Goal: Task Accomplishment & Management: Use online tool/utility

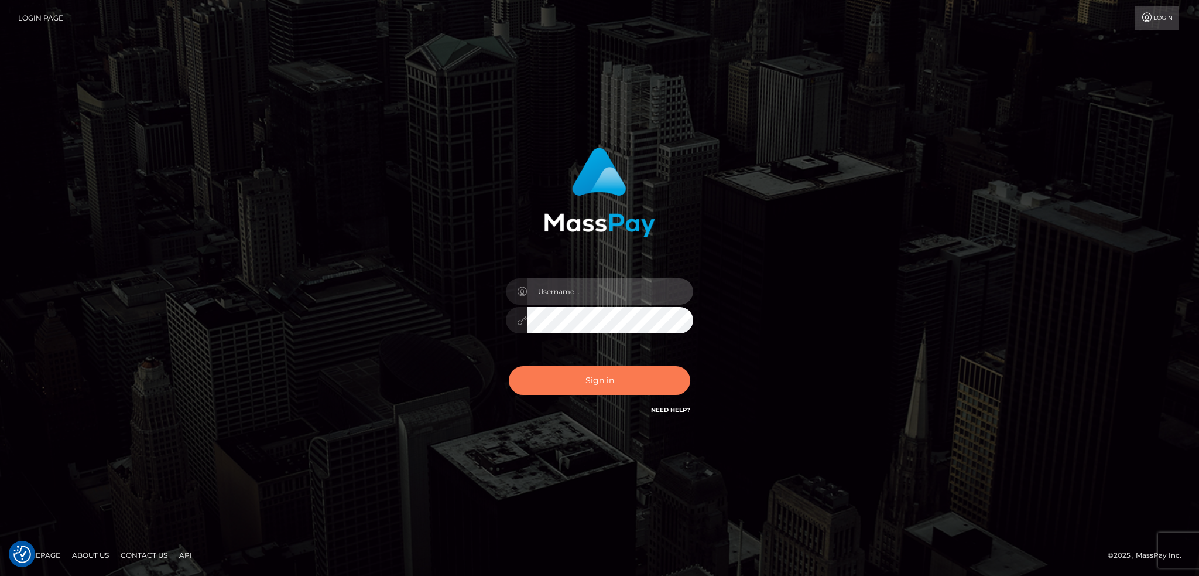
type input "alexstef"
click at [563, 380] on button "Sign in" at bounding box center [600, 380] width 182 height 29
type input "alexstef"
click at [563, 380] on button "Sign in" at bounding box center [600, 380] width 182 height 29
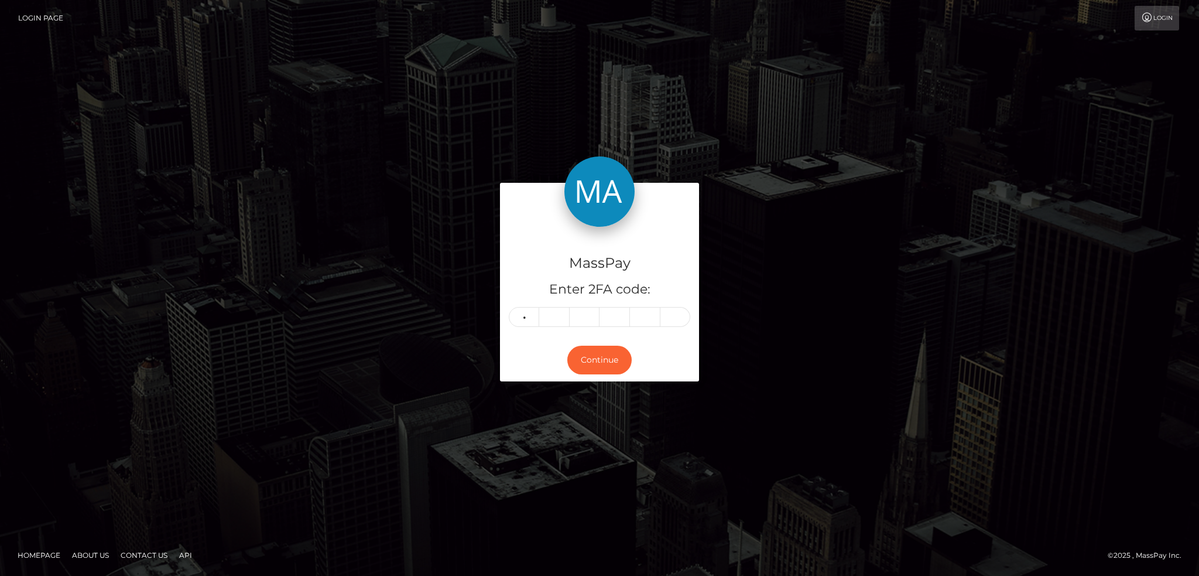
type input "2"
type input "8"
type input "9"
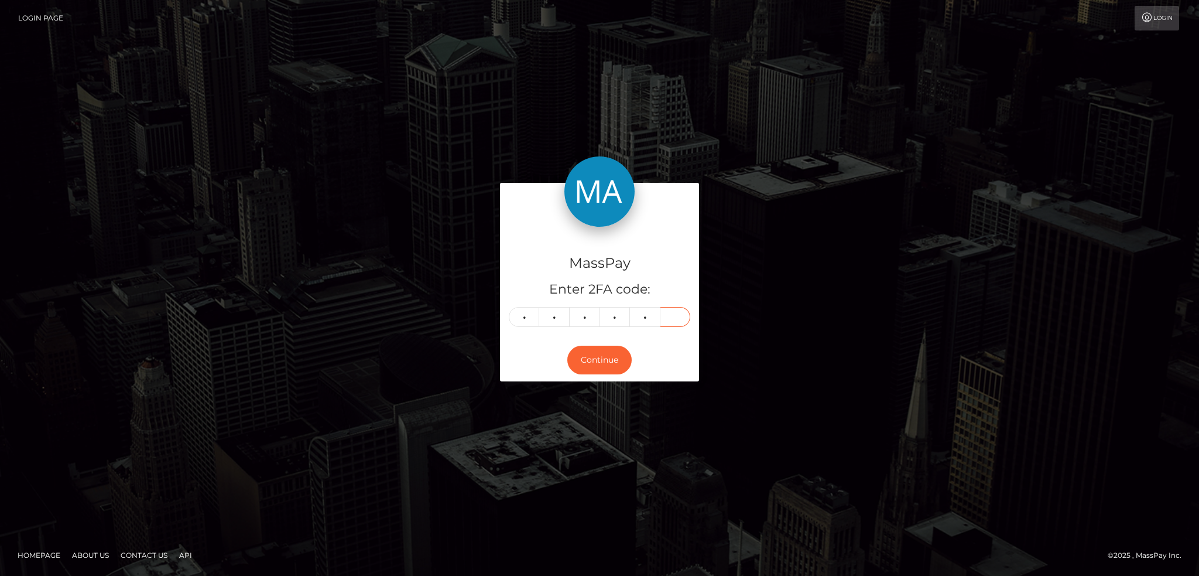
type input "0"
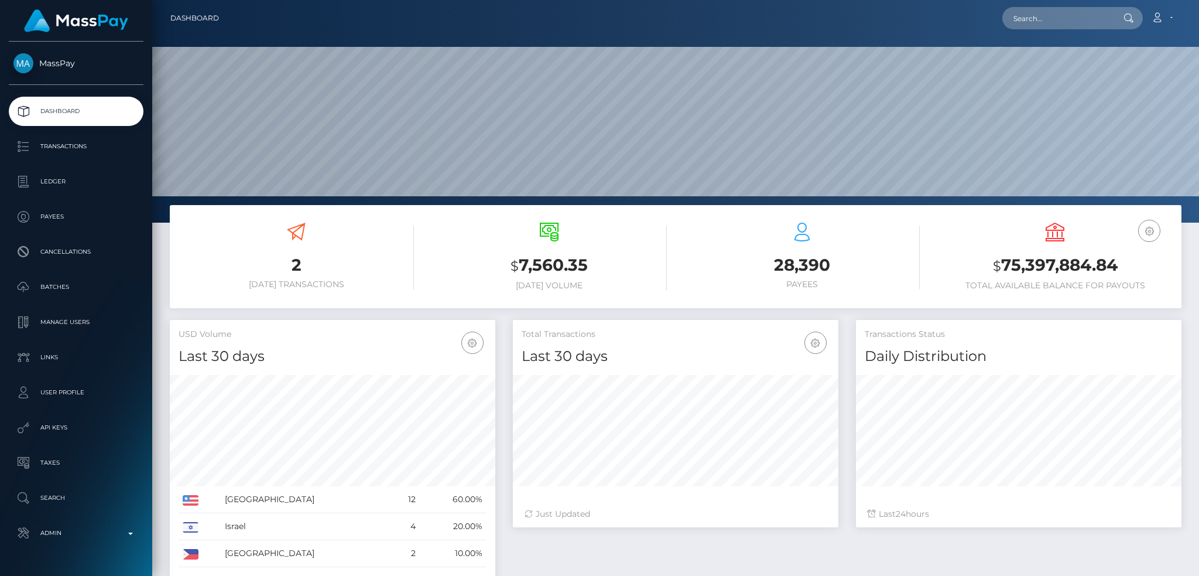
scroll to position [208, 325]
click at [1050, 13] on input "text" at bounding box center [1058, 18] width 110 height 22
paste input "bfd20f20-7327527"
click at [1013, 20] on input "bfd20f20-7327527" at bounding box center [1058, 18] width 110 height 22
paste input "rblue3879@gmail.com"
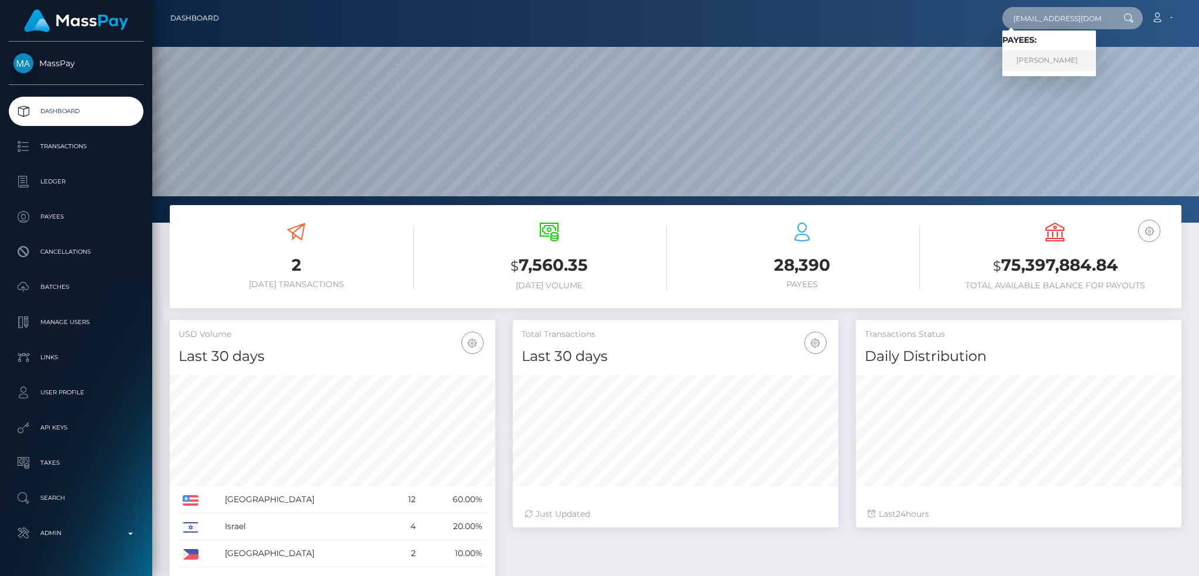
type input "[EMAIL_ADDRESS][DOMAIN_NAME]"
click at [1055, 50] on link "Tucker Kelly" at bounding box center [1050, 61] width 94 height 22
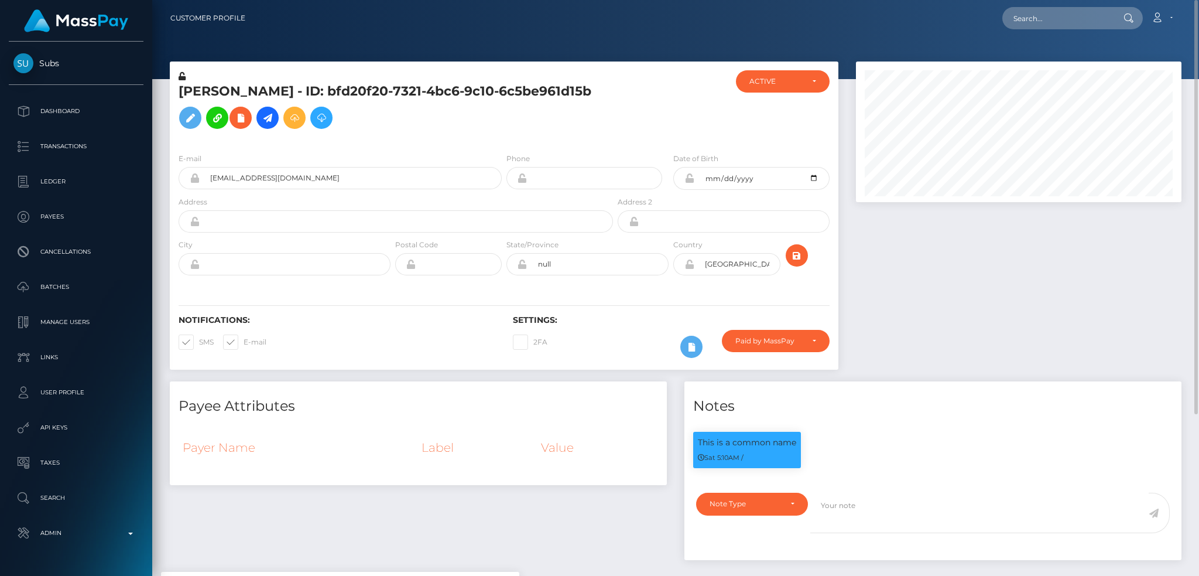
click at [340, 94] on h5 "Tucker Kelly - ID: bfd20f20-7321-4bc6-9c10-6c5be961d15b" at bounding box center [393, 109] width 428 height 52
click at [340, 95] on h5 "Tucker Kelly - ID: bfd20f20-7321-4bc6-9c10-6c5be961d15b" at bounding box center [393, 109] width 428 height 52
copy h5 "Tucker Kelly - ID: bfd20f20-7321-4bc6-9c10-6c5be961d15b"
click at [234, 125] on icon at bounding box center [241, 118] width 14 height 15
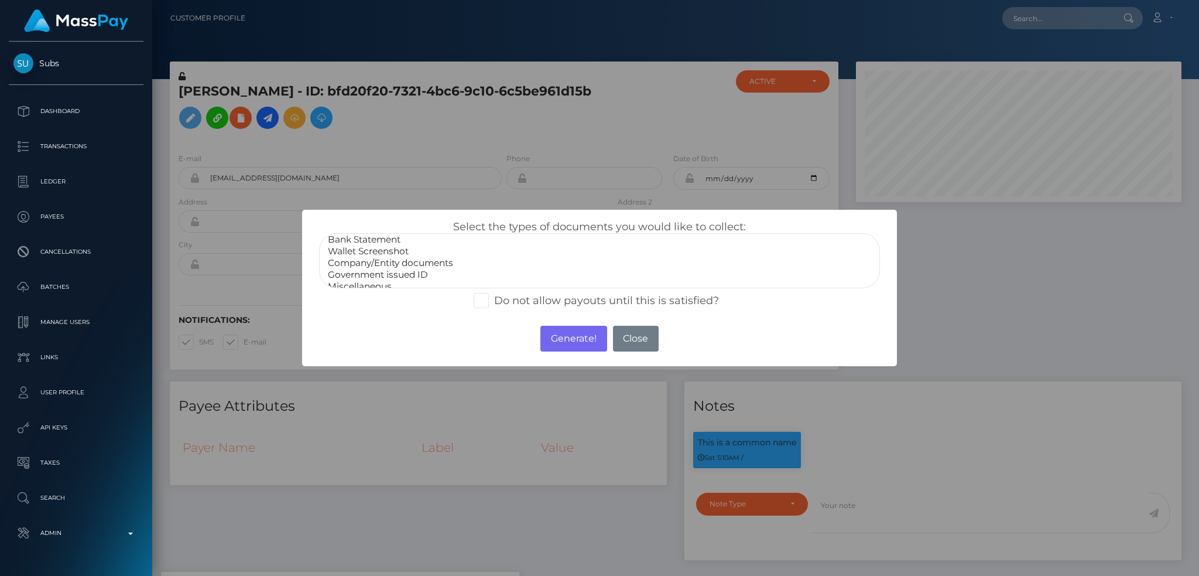
scroll to position [23, 0]
select select "Government issued ID"
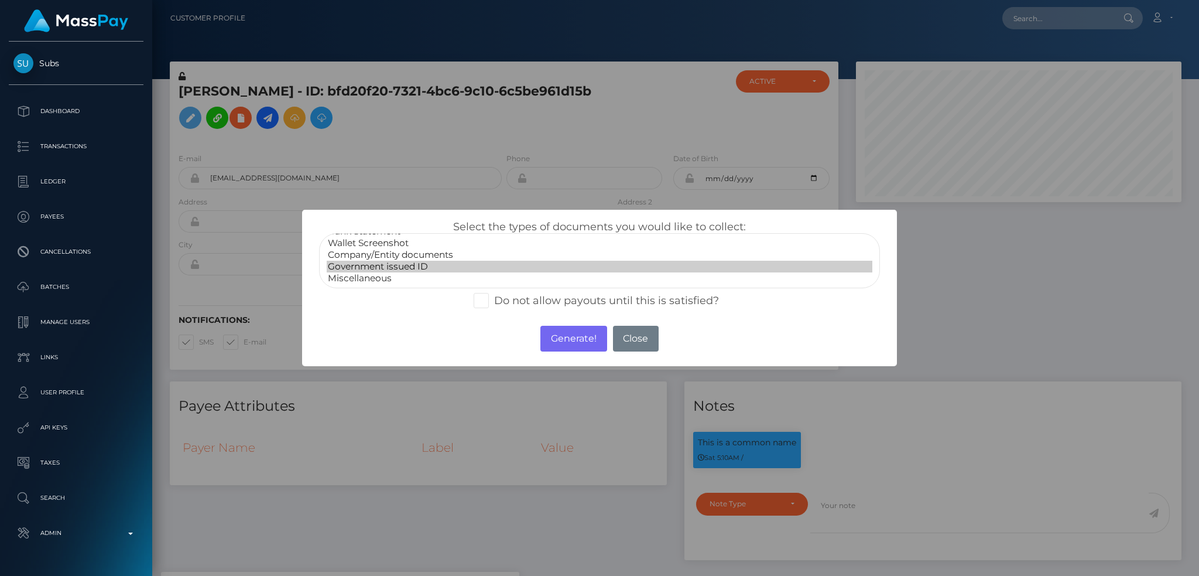
click at [415, 271] on option "Government issued ID" at bounding box center [600, 267] width 546 height 12
click at [593, 340] on button "Generate!" at bounding box center [574, 339] width 66 height 26
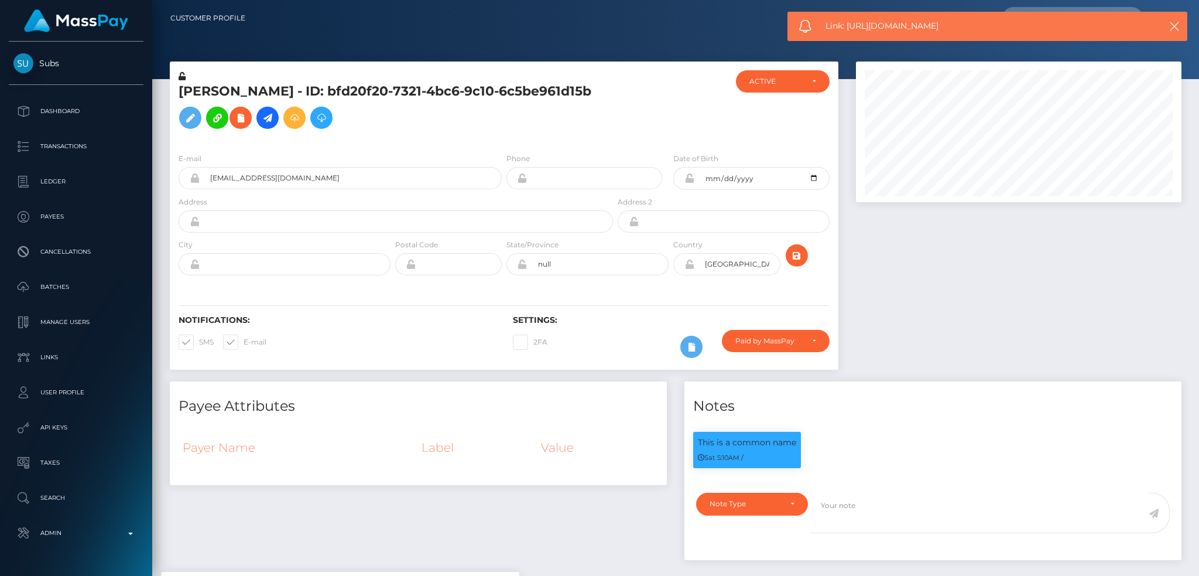
click at [850, 28] on span "Link: https://l.maspay.io/0h2UY" at bounding box center [982, 26] width 312 height 12
copy span "Link: https://l.maspay.io/0h2UY"
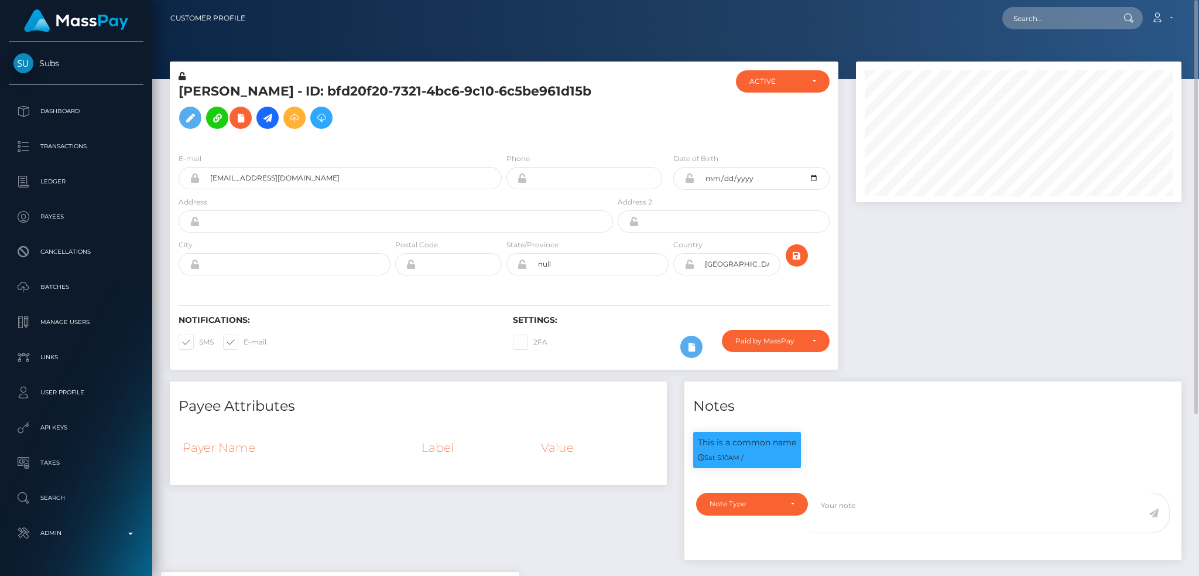
click at [227, 129] on h5 "Tucker Kelly - ID: bfd20f20-7321-4bc6-9c10-6c5be961d15b" at bounding box center [393, 109] width 428 height 52
click at [230, 129] on button at bounding box center [241, 118] width 22 height 22
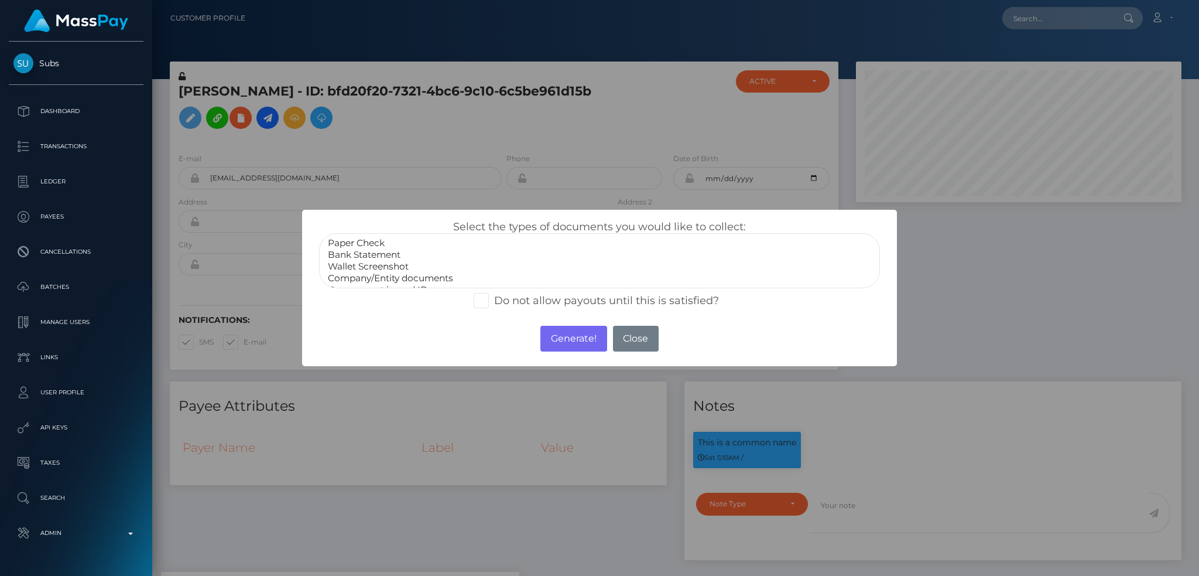
select select "Bank Statement"
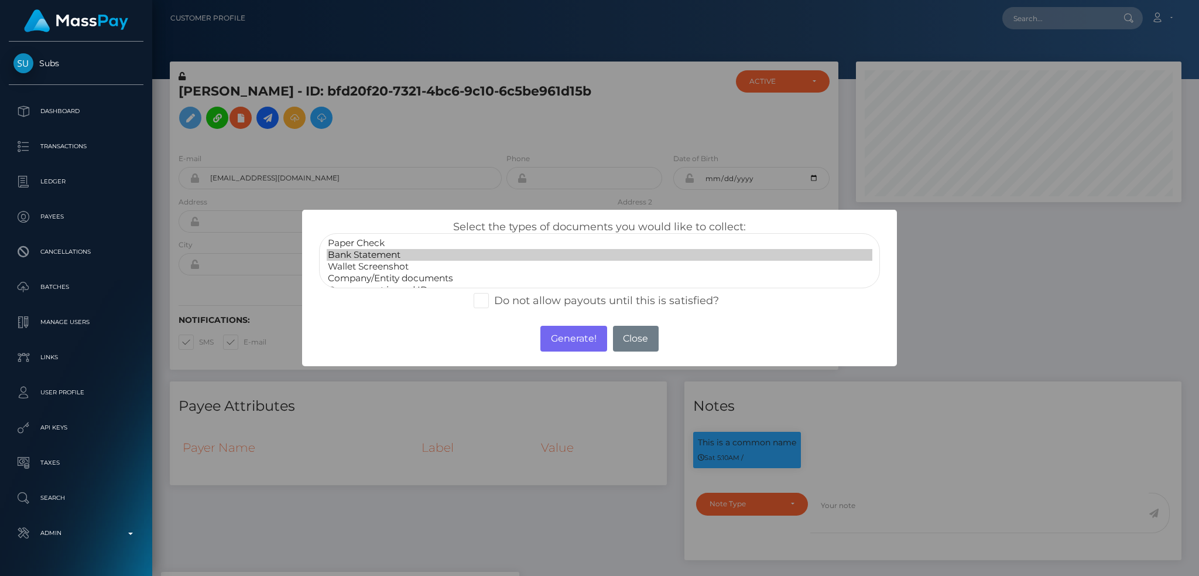
click at [389, 255] on option "Bank Statement" at bounding box center [600, 255] width 546 height 12
click at [580, 346] on button "Generate!" at bounding box center [574, 339] width 66 height 26
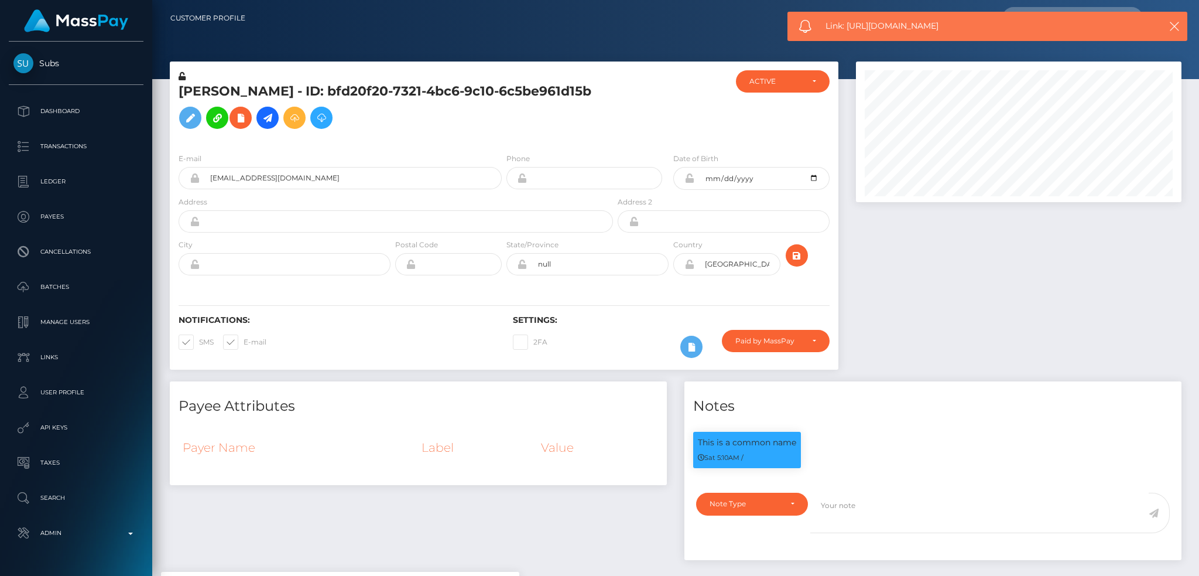
click at [857, 26] on span "Link: https://l.maspay.io/rh2I0" at bounding box center [982, 26] width 312 height 12
copy span "Link: https://l.maspay.io/rh2I0"
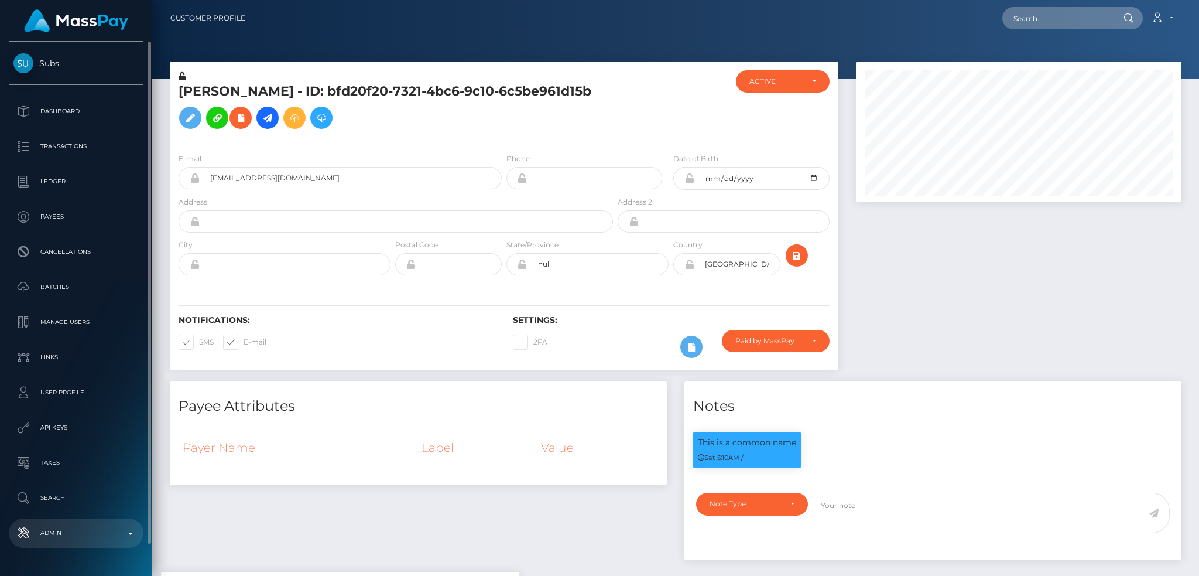
click at [77, 532] on p "Admin" at bounding box center [75, 533] width 125 height 18
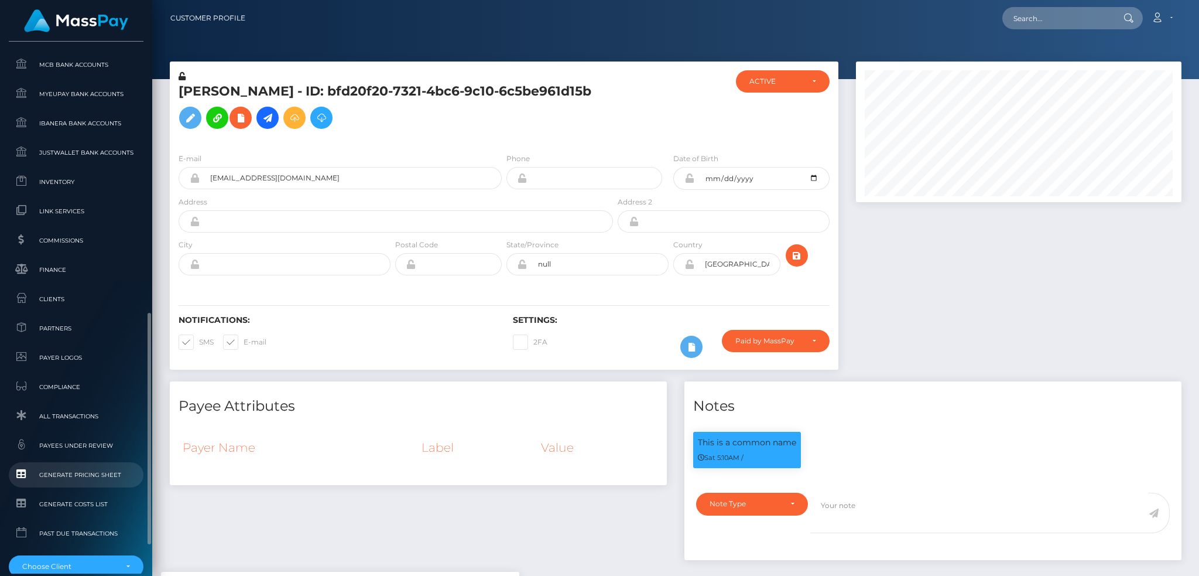
scroll to position [686, 0]
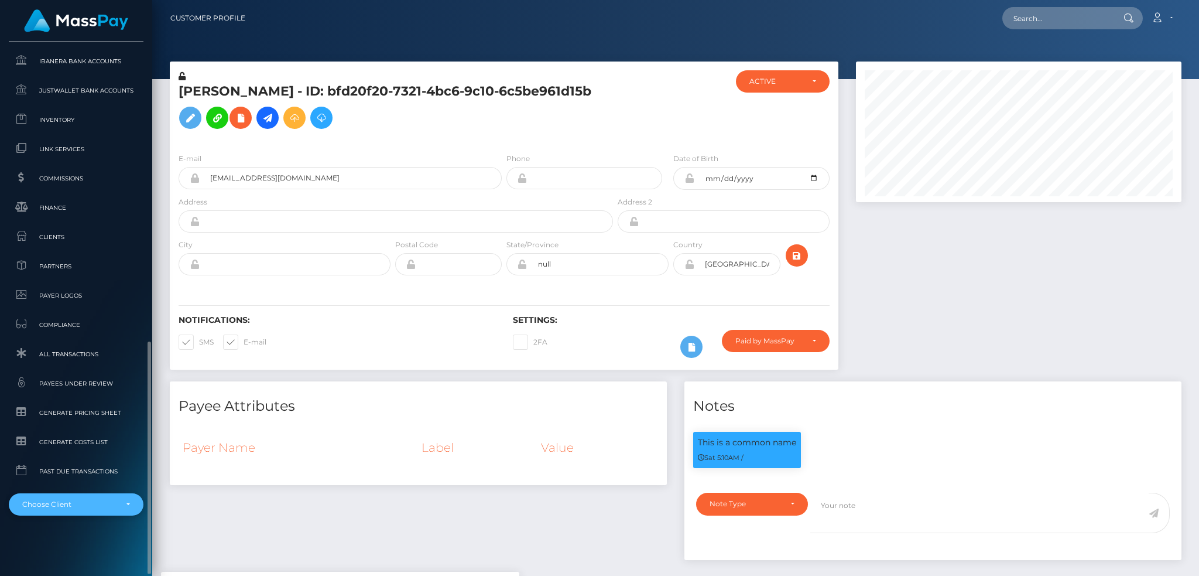
click at [82, 504] on div "Choose Client" at bounding box center [69, 504] width 94 height 9
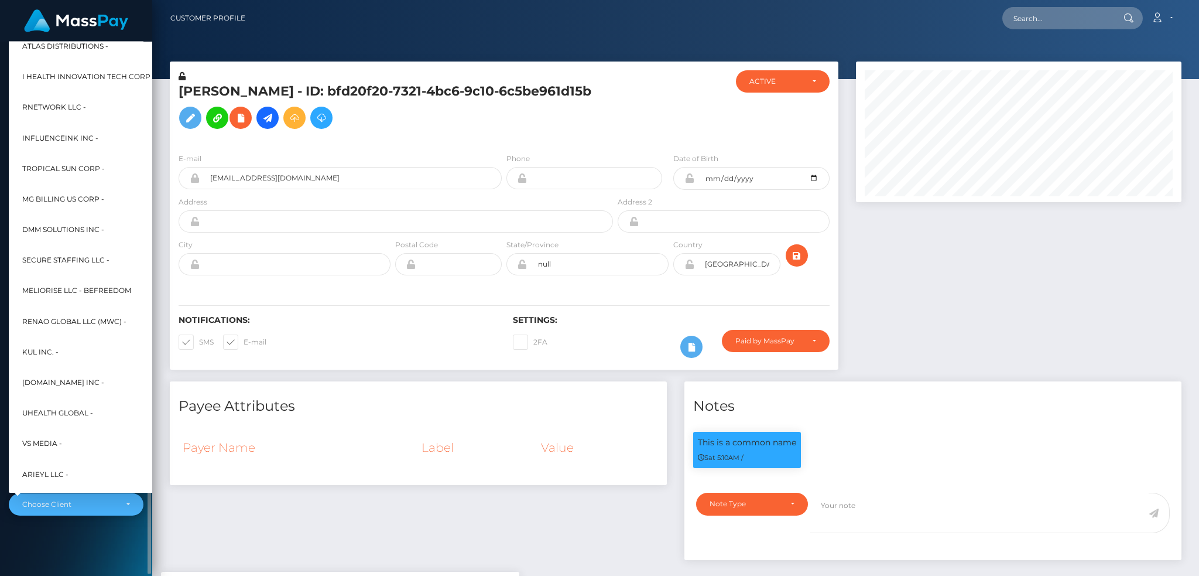
scroll to position [562, 0]
click at [101, 254] on span "Fenix International Limited -" at bounding box center [82, 256] width 121 height 15
select select "26"
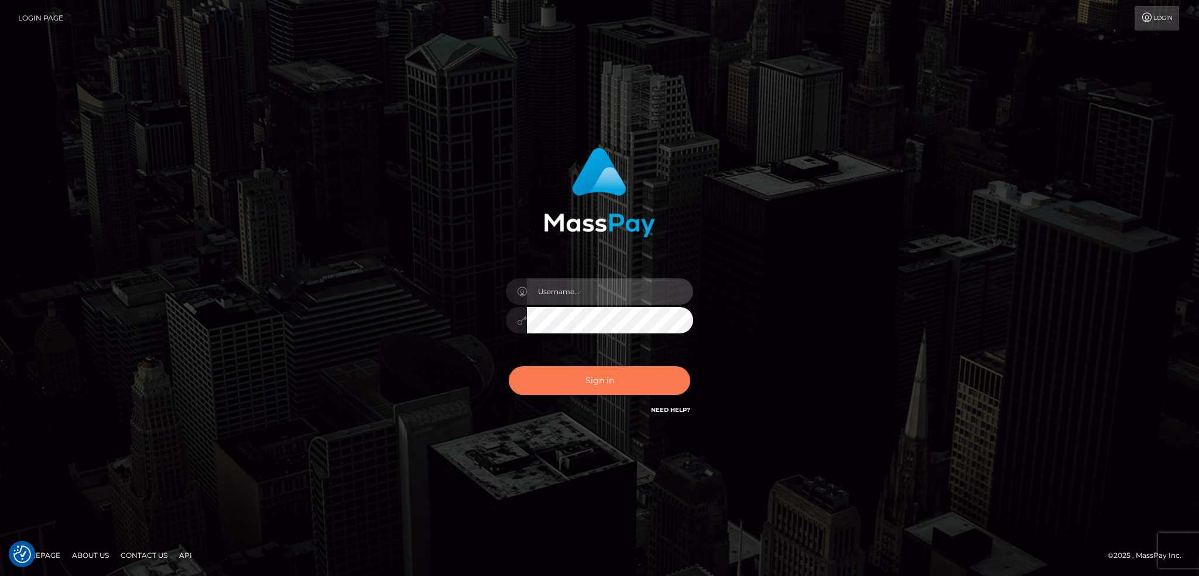
type input "alexstef"
click at [592, 374] on button "Sign in" at bounding box center [600, 380] width 182 height 29
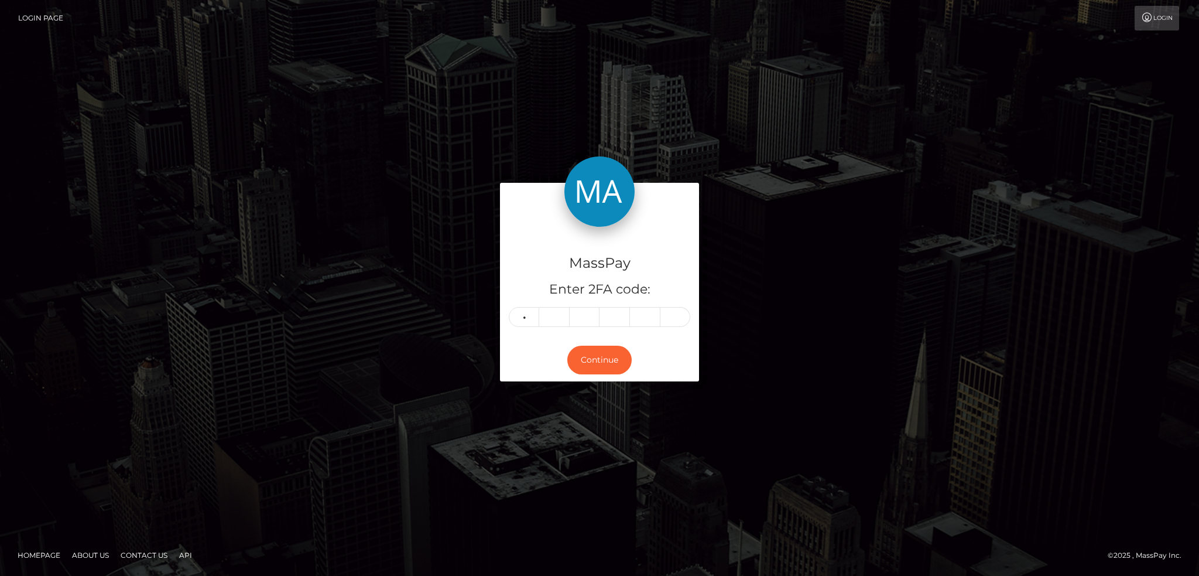
type input "1"
type input "5"
type input "2"
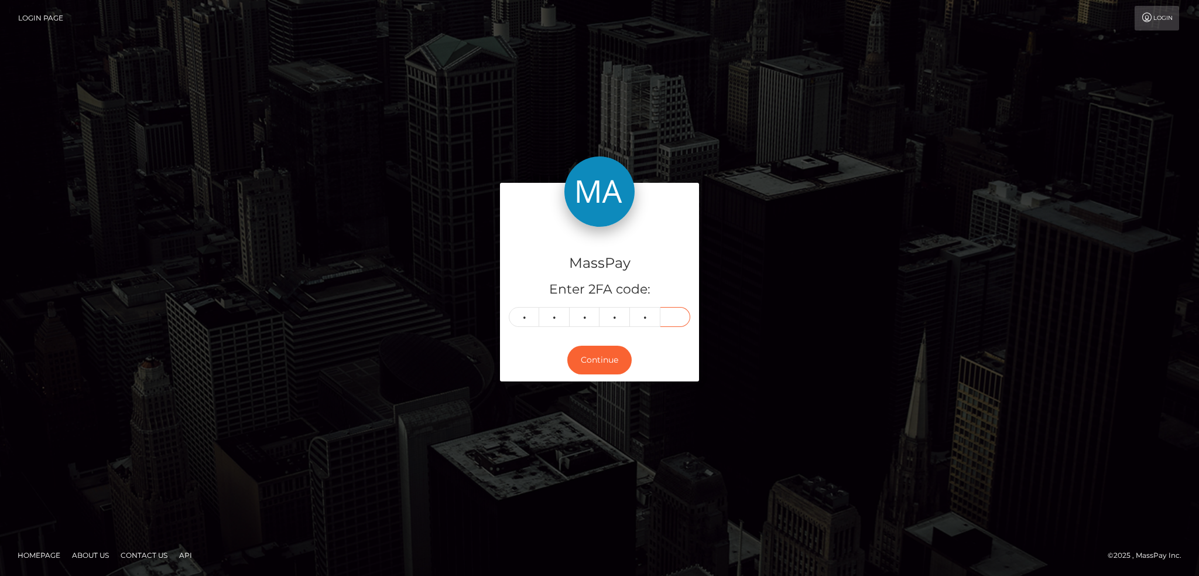
type input "5"
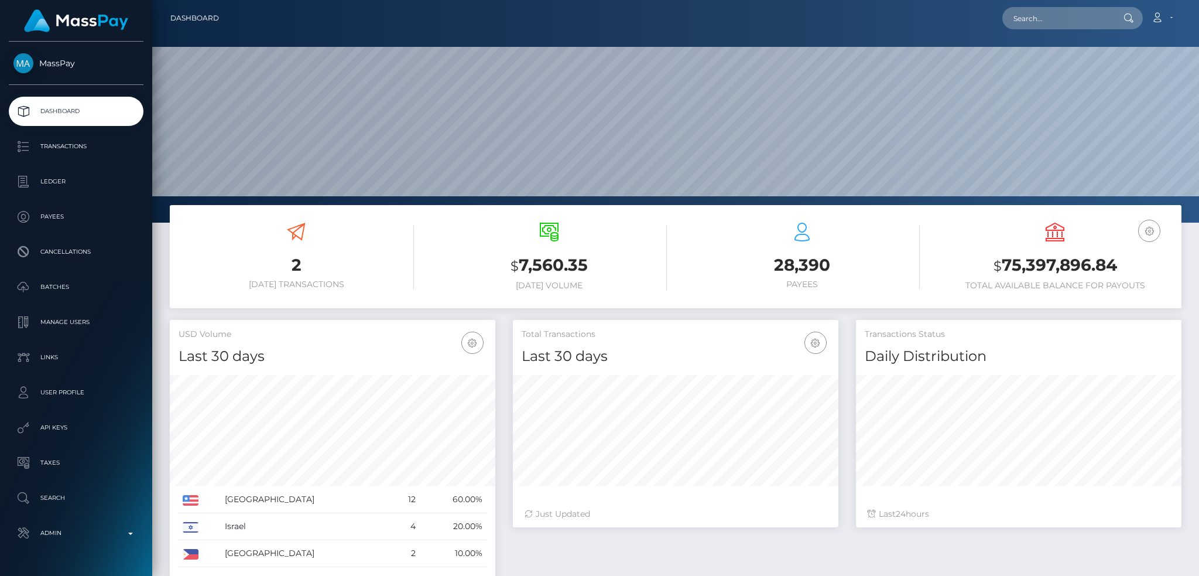
scroll to position [208, 325]
click at [1052, 14] on input "text" at bounding box center [1058, 18] width 110 height 22
paste input "[EMAIL_ADDRESS][DOMAIN_NAME]"
type input "[EMAIL_ADDRESS][DOMAIN_NAME]"
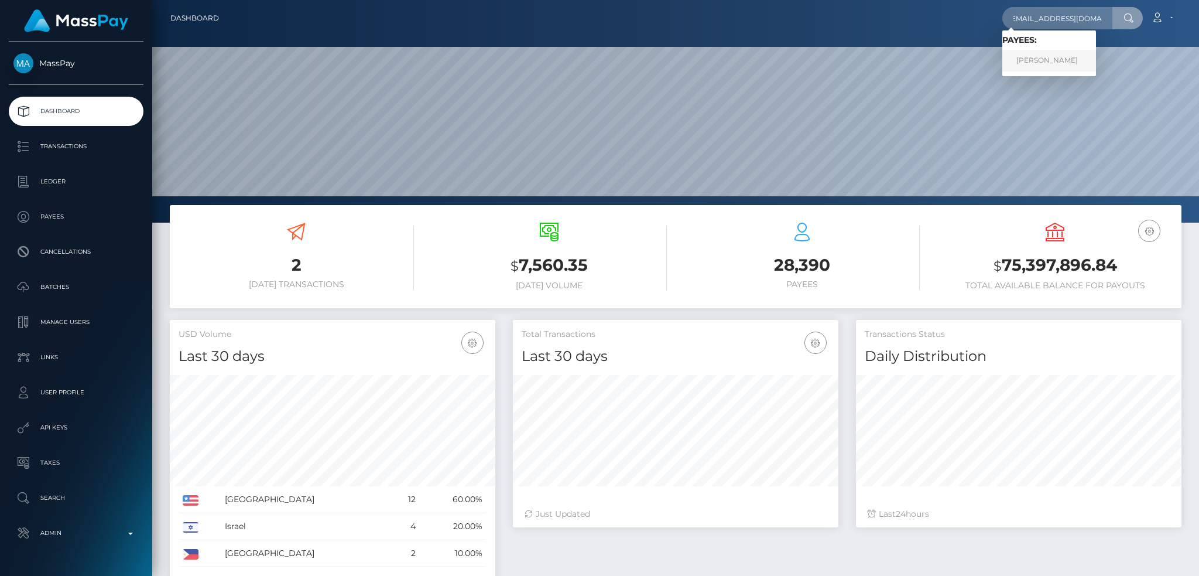
click at [1051, 59] on link "Jasmine Hatton" at bounding box center [1050, 61] width 94 height 22
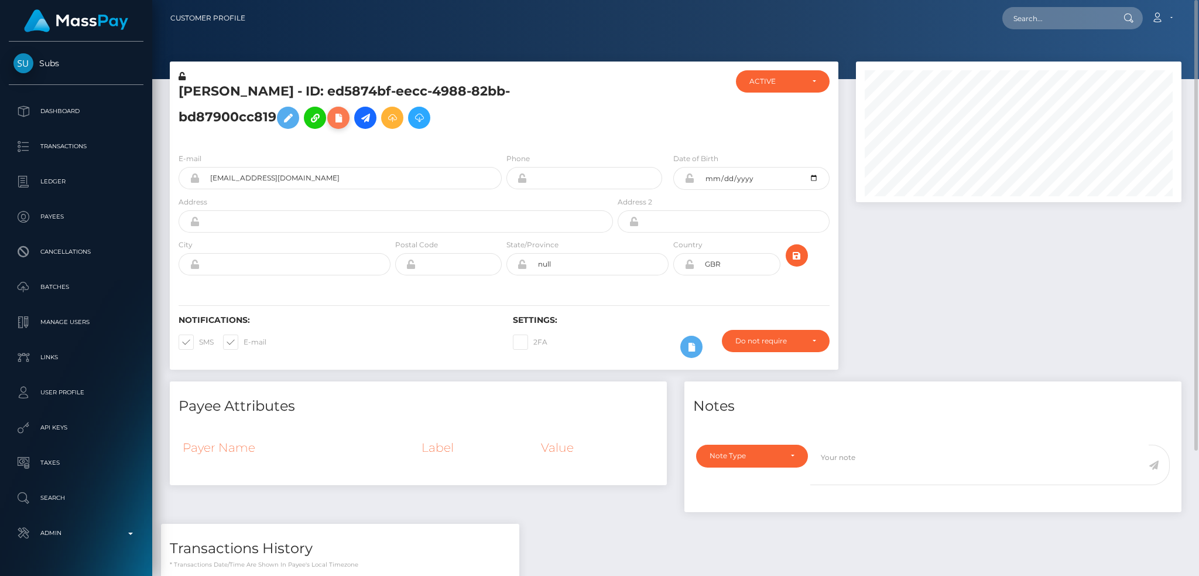
click at [331, 117] on icon at bounding box center [338, 118] width 14 height 15
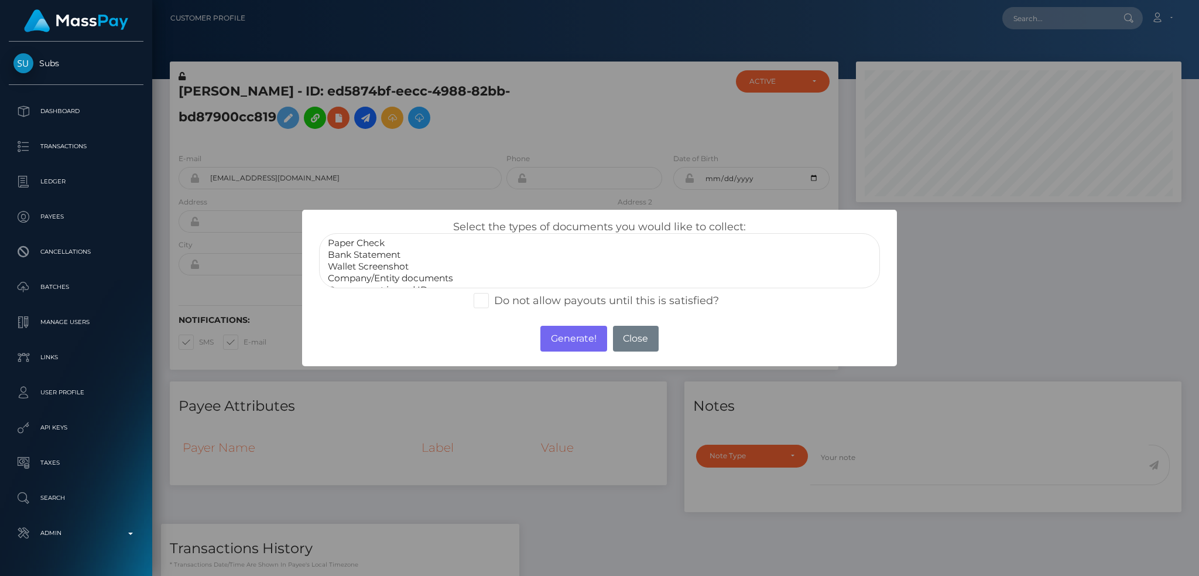
select select "Bank Statement"
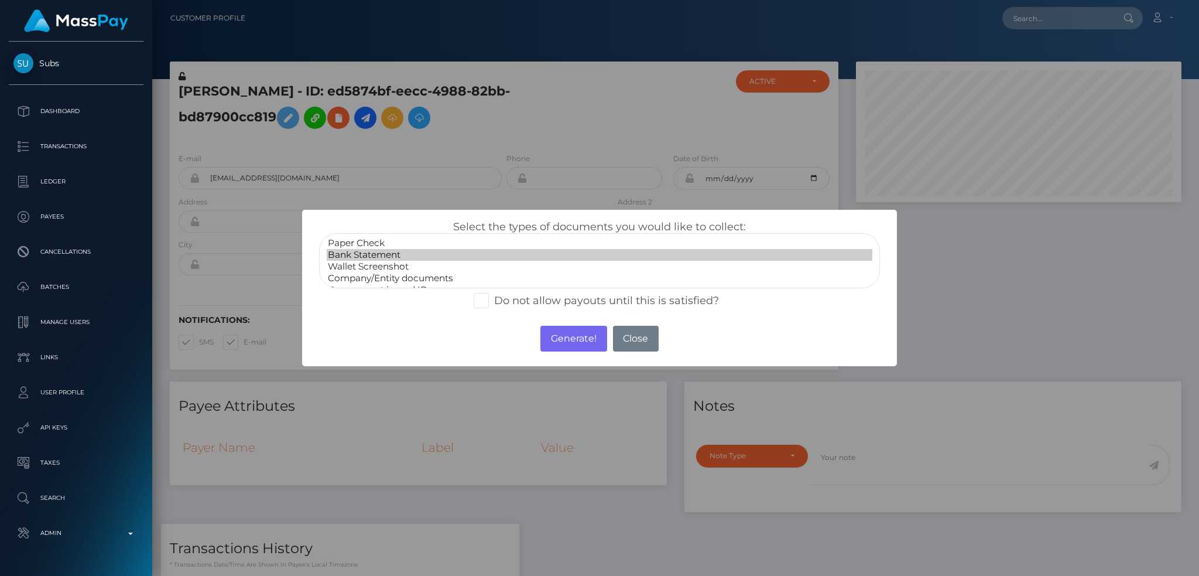
click at [364, 251] on option "Bank Statement" at bounding box center [600, 255] width 546 height 12
click at [551, 327] on button "Generate!" at bounding box center [574, 339] width 66 height 26
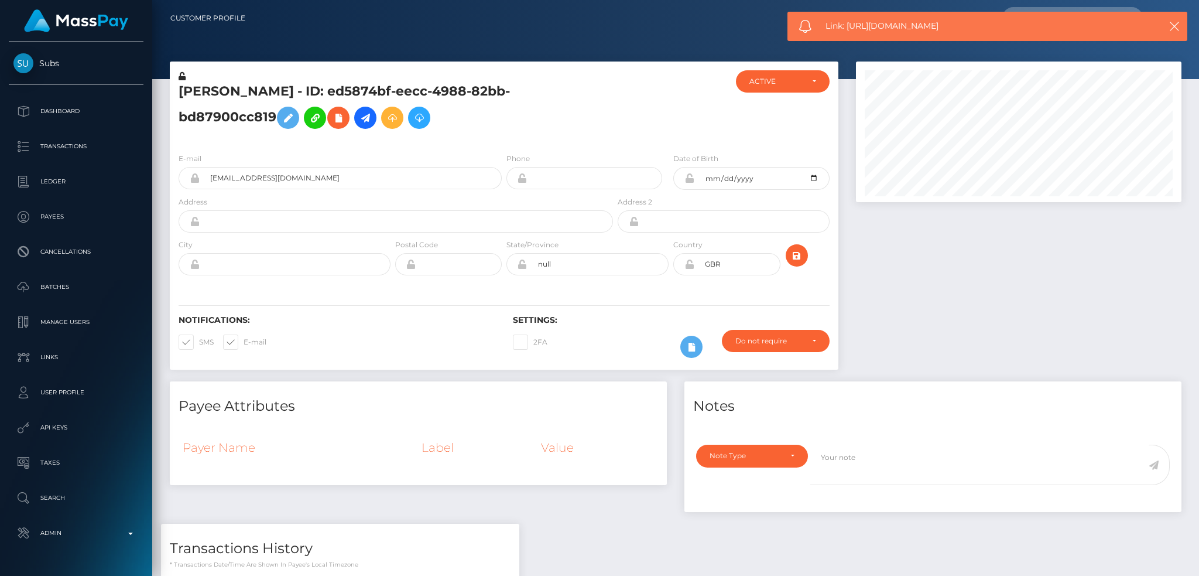
click at [859, 20] on span "Link: https://l.maspay.io/ah2Dt" at bounding box center [982, 26] width 312 height 12
copy span "Link: https://l.maspay.io/ah2Dt"
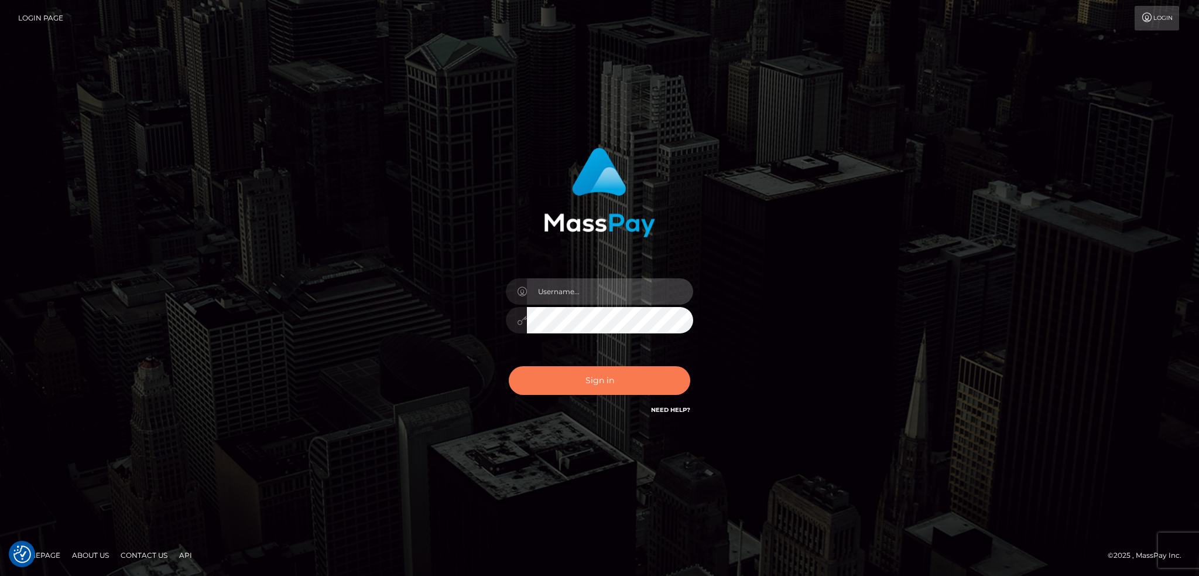
type input "alexstef"
click at [613, 382] on button "Sign in" at bounding box center [600, 380] width 182 height 29
type input "alexstef"
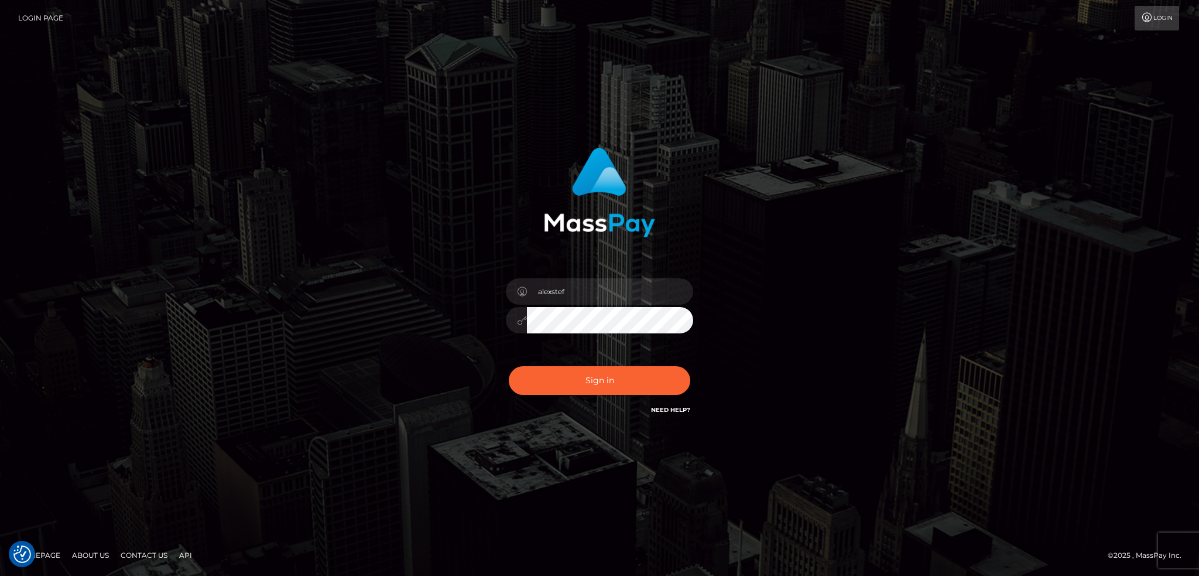
click at [587, 360] on div "Sign in Need Help?" at bounding box center [599, 385] width 205 height 52
drag, startPoint x: 584, startPoint y: 380, endPoint x: 589, endPoint y: 348, distance: 32.6
click at [584, 380] on button "Sign in" at bounding box center [600, 380] width 182 height 29
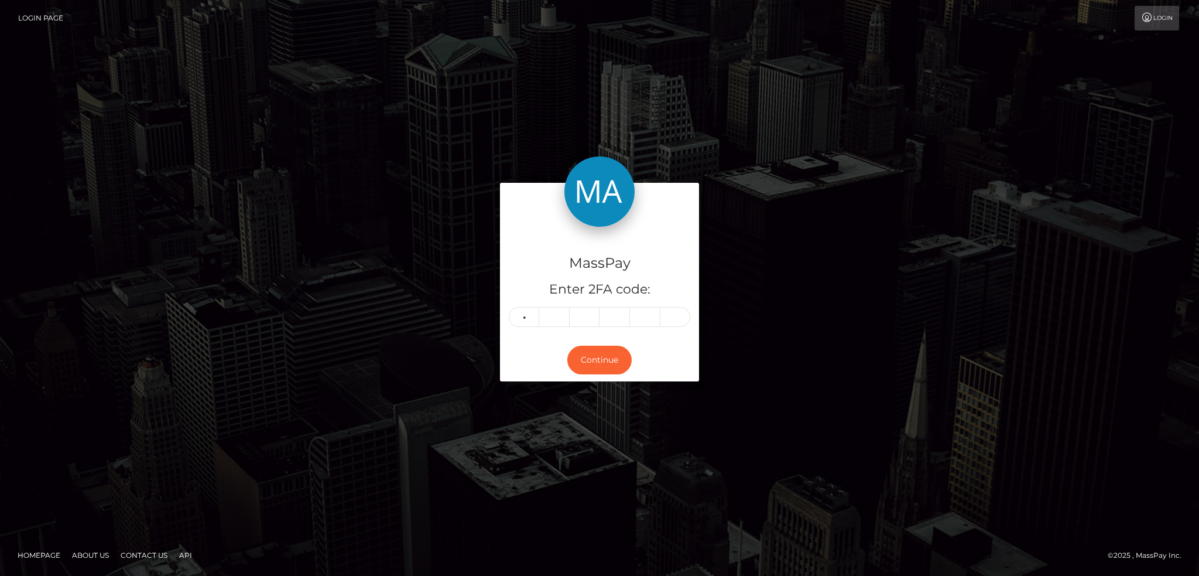
type input "2"
type input "9"
type input "3"
type input "5"
type input "8"
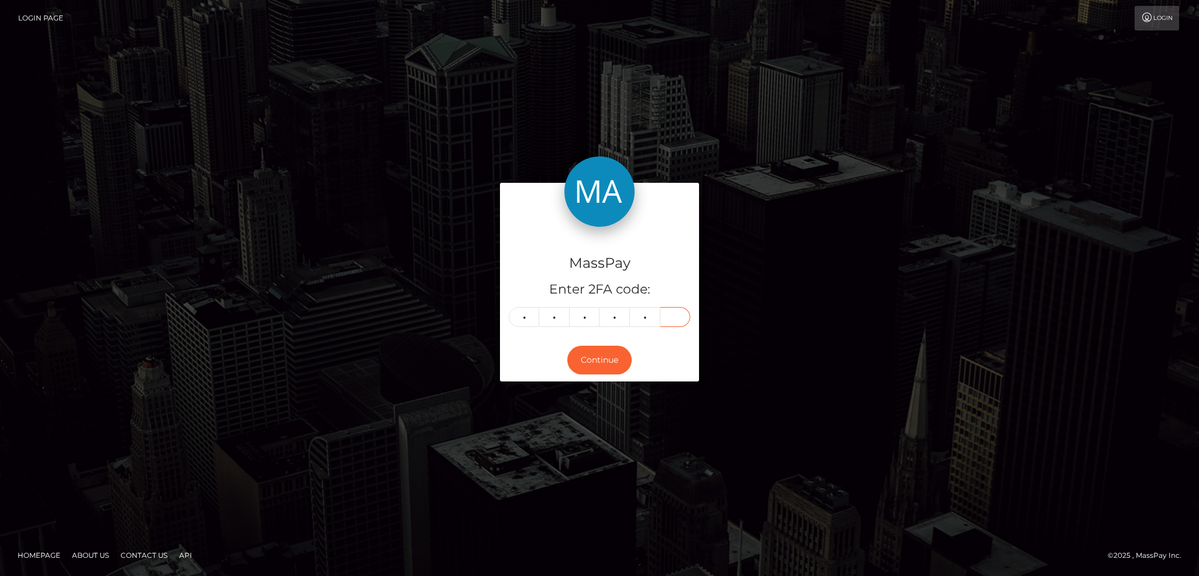
type input "2"
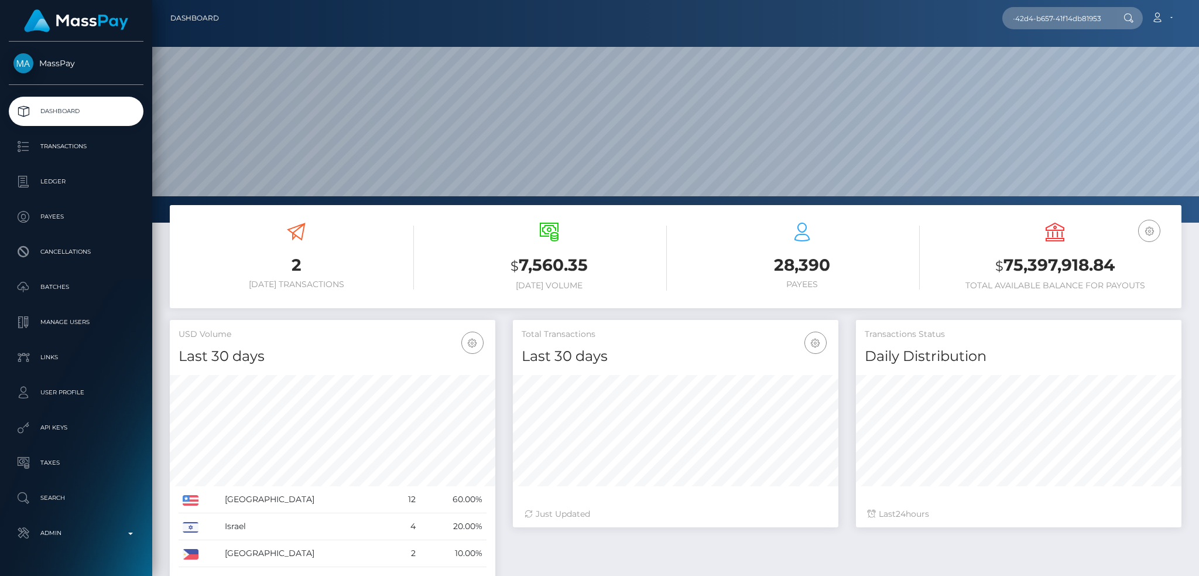
scroll to position [208, 325]
type input "da26cbb3-d8e6-42d4-b657-41f14db81953"
click at [1055, 57] on link "Justice [PERSON_NAME]" at bounding box center [1061, 61] width 116 height 22
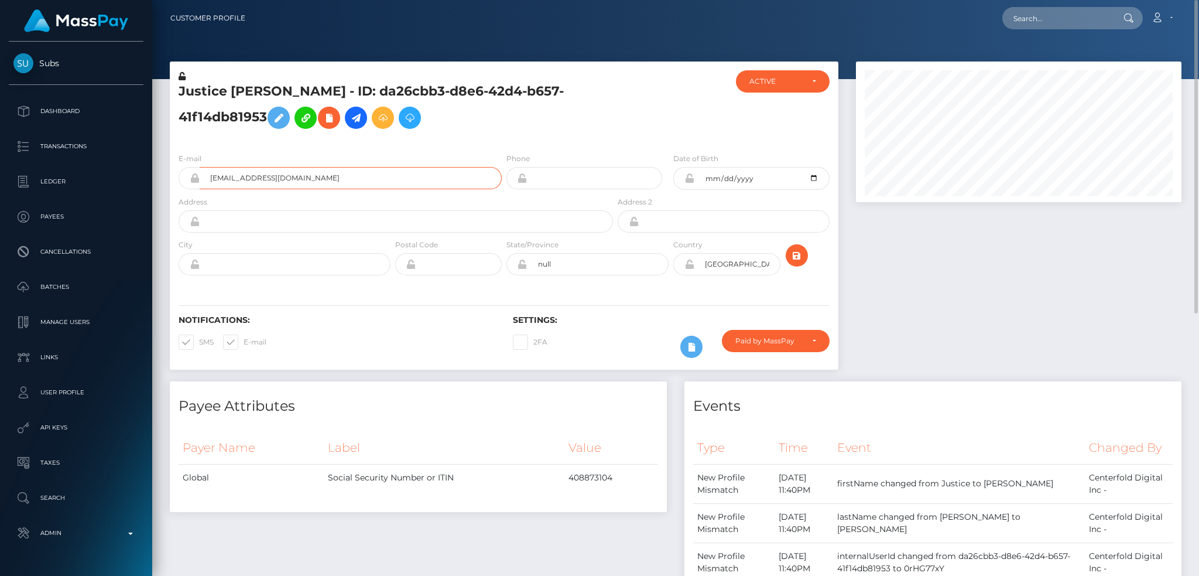
drag, startPoint x: 345, startPoint y: 185, endPoint x: 343, endPoint y: 170, distance: 15.3
click at [348, 182] on input "[EMAIL_ADDRESS][DOMAIN_NAME]" at bounding box center [351, 178] width 302 height 22
click at [1010, 22] on input "text" at bounding box center [1058, 18] width 110 height 22
paste input "[EMAIL_ADDRESS][DOMAIN_NAME]"
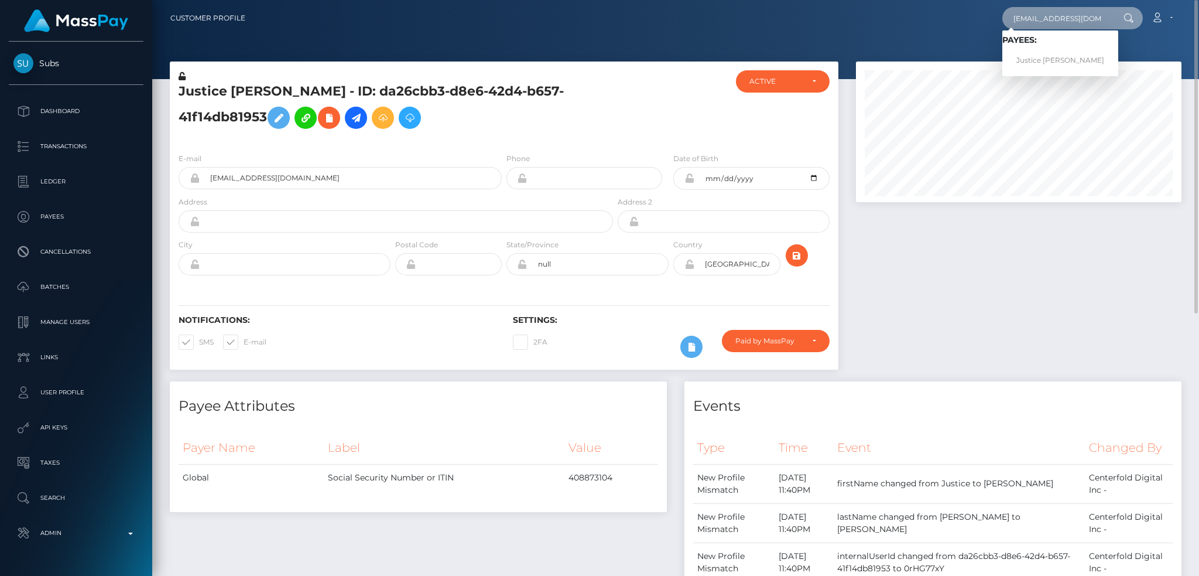
type input "[EMAIL_ADDRESS][DOMAIN_NAME]"
click at [993, 248] on div at bounding box center [1018, 221] width 343 height 320
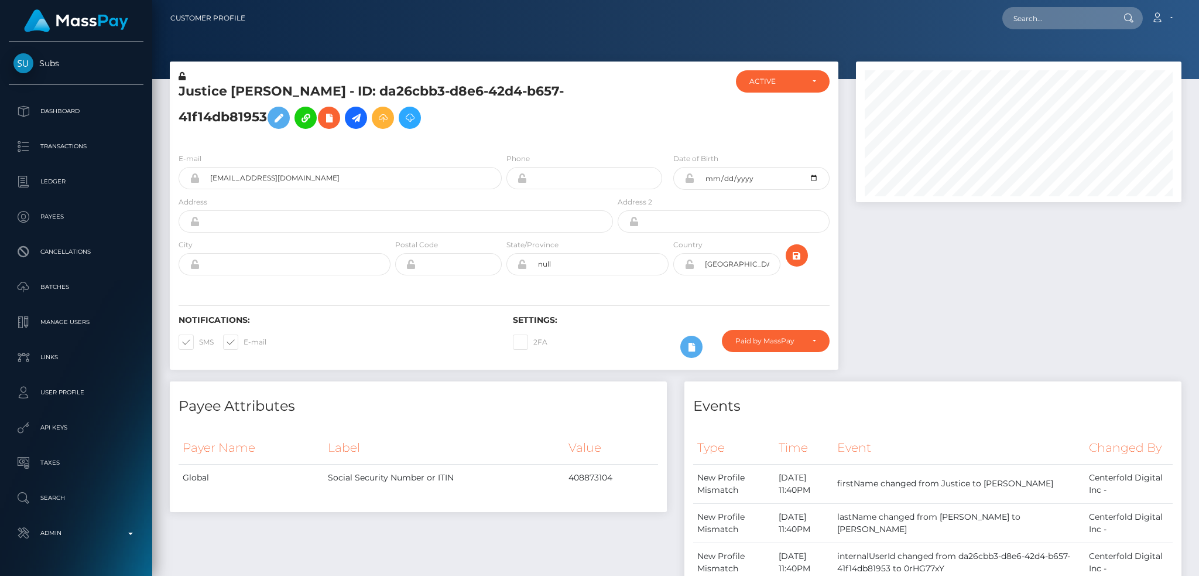
scroll to position [141, 325]
drag, startPoint x: 278, startPoint y: 92, endPoint x: 177, endPoint y: 89, distance: 100.8
click at [177, 89] on div "Justice Pinney - ID: da26cbb3-d8e6-42d4-b657-41f14db81953" at bounding box center [393, 106] width 446 height 73
copy h5 "Justice [PERSON_NAME]"
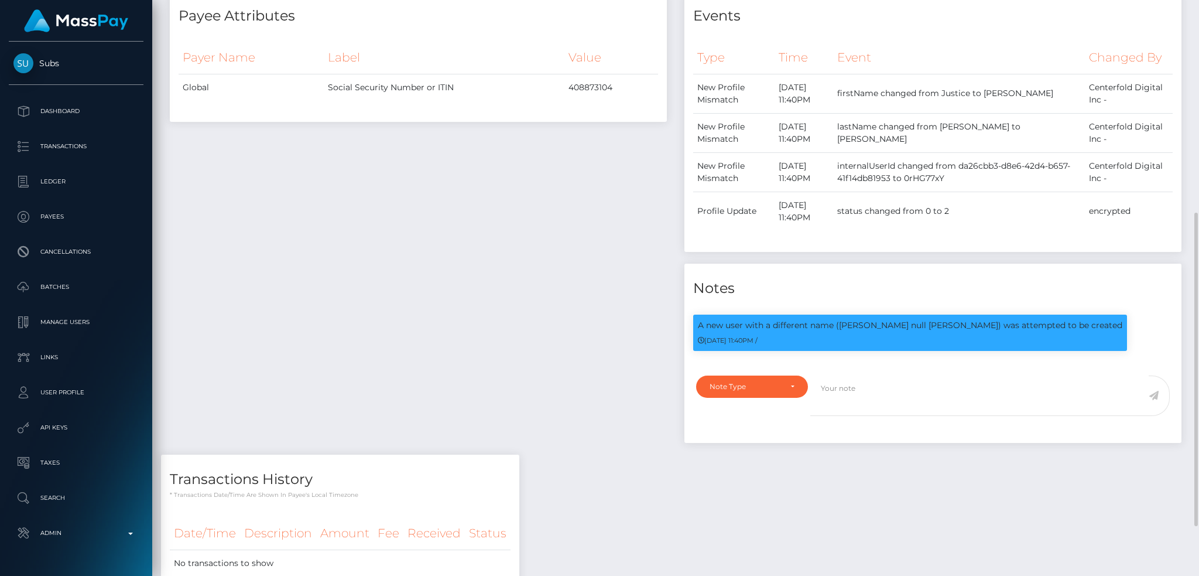
scroll to position [0, 0]
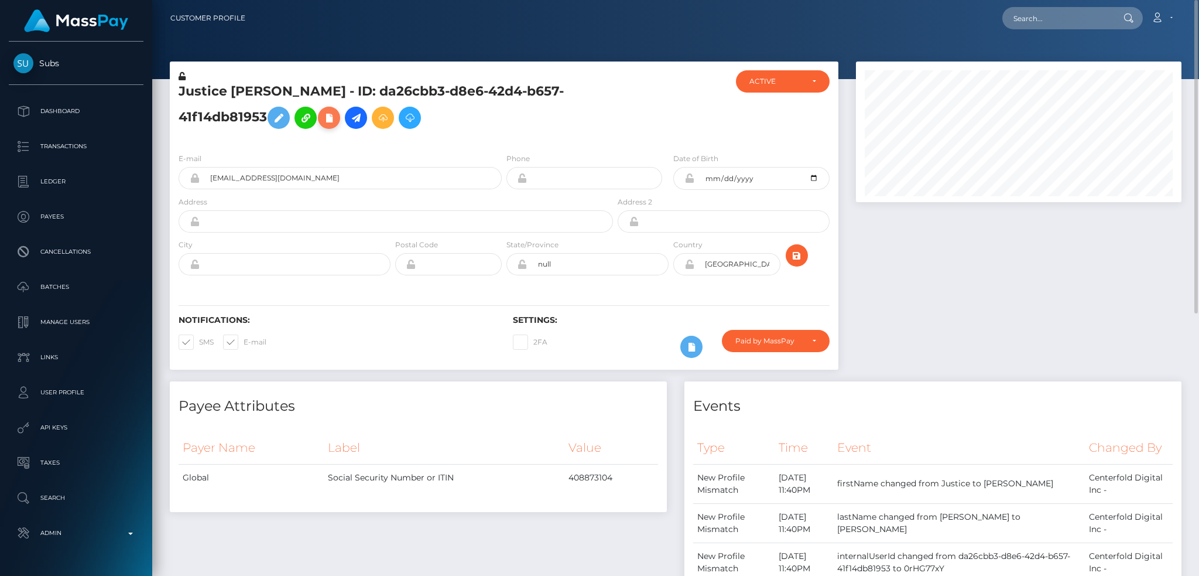
click at [322, 121] on icon at bounding box center [329, 118] width 14 height 15
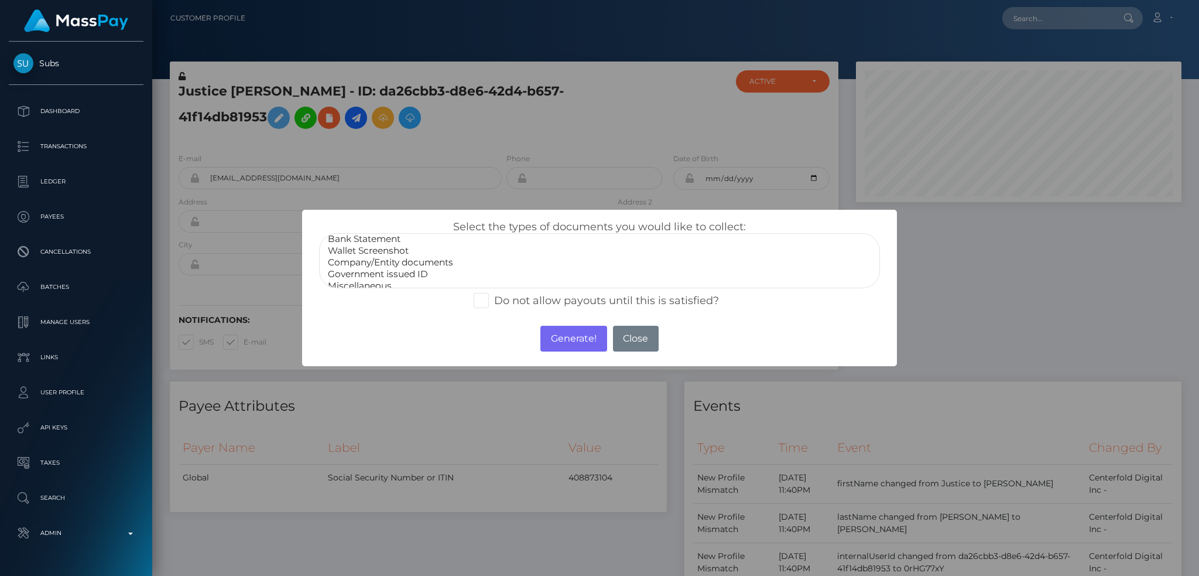
scroll to position [23, 0]
select select "Government issued ID"
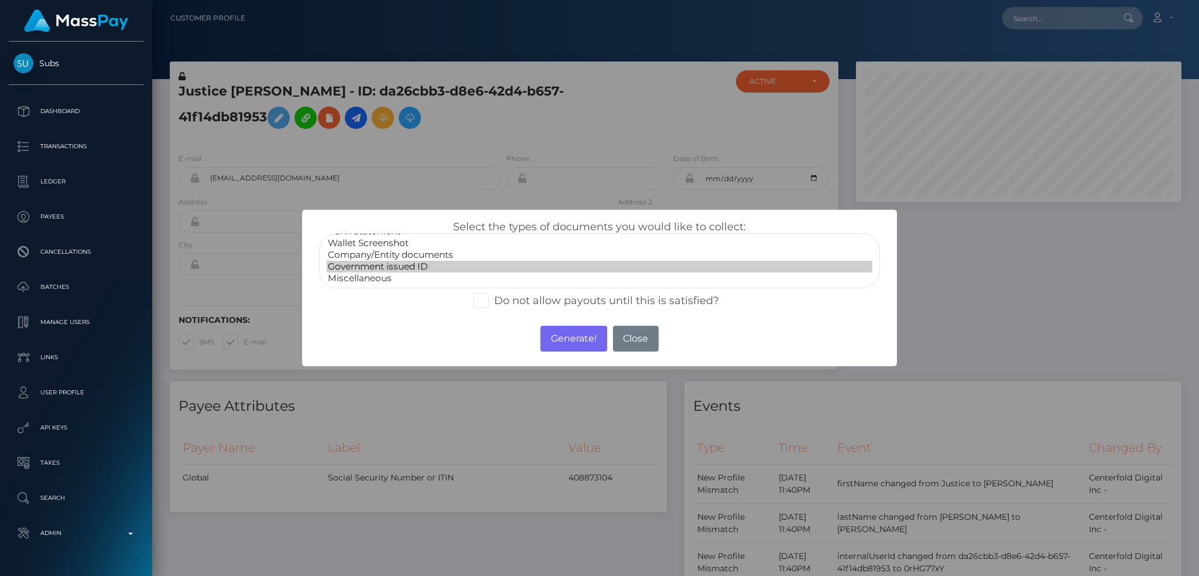
click at [413, 264] on option "Government issued ID" at bounding box center [600, 267] width 546 height 12
click at [566, 335] on button "Generate!" at bounding box center [574, 339] width 66 height 26
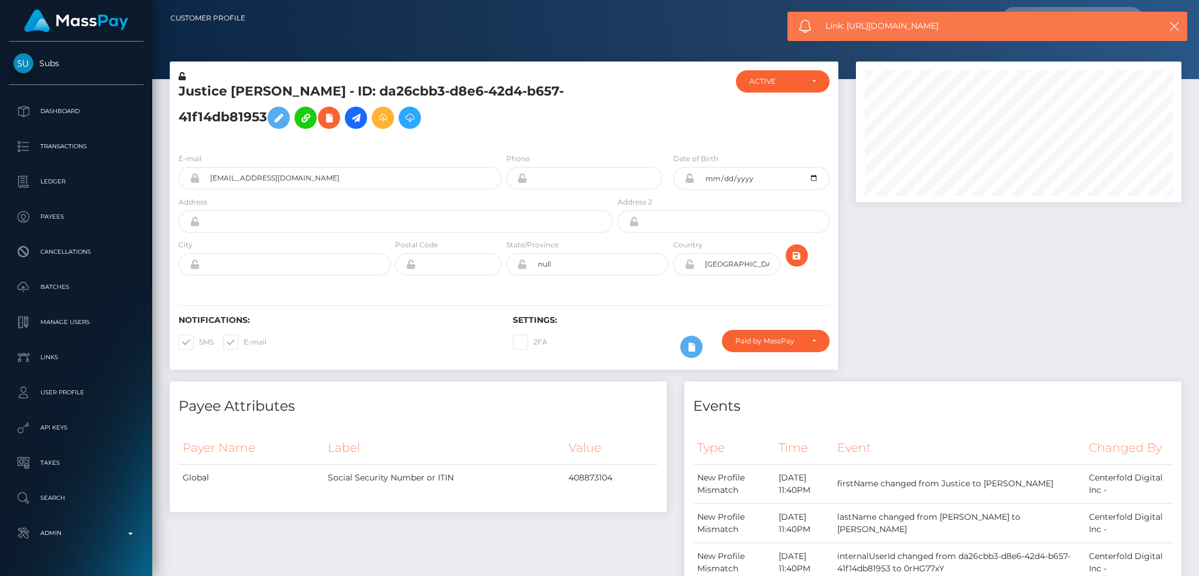
click at [881, 27] on span "Link: https://l.maspay.io/ah2Xi" at bounding box center [982, 26] width 312 height 12
copy span "Link: https://l.maspay.io/ah2Xi"
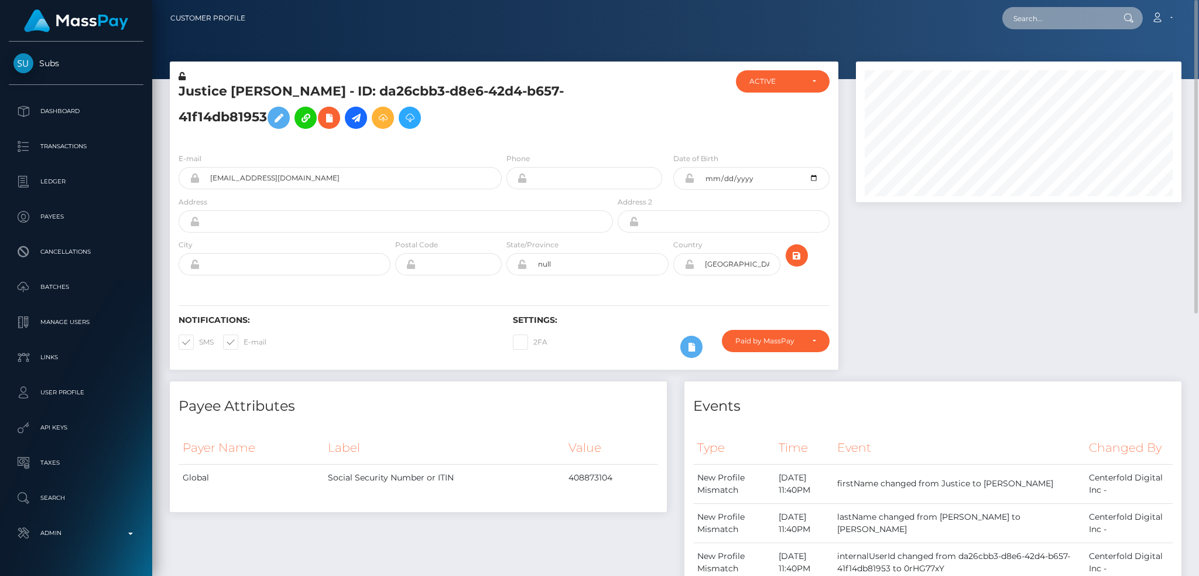
click at [1062, 24] on input "text" at bounding box center [1058, 18] width 110 height 22
paste input "rosieoakes@hotmail.co.uk"
type input "rosieoakes@hotmail.co.uk"
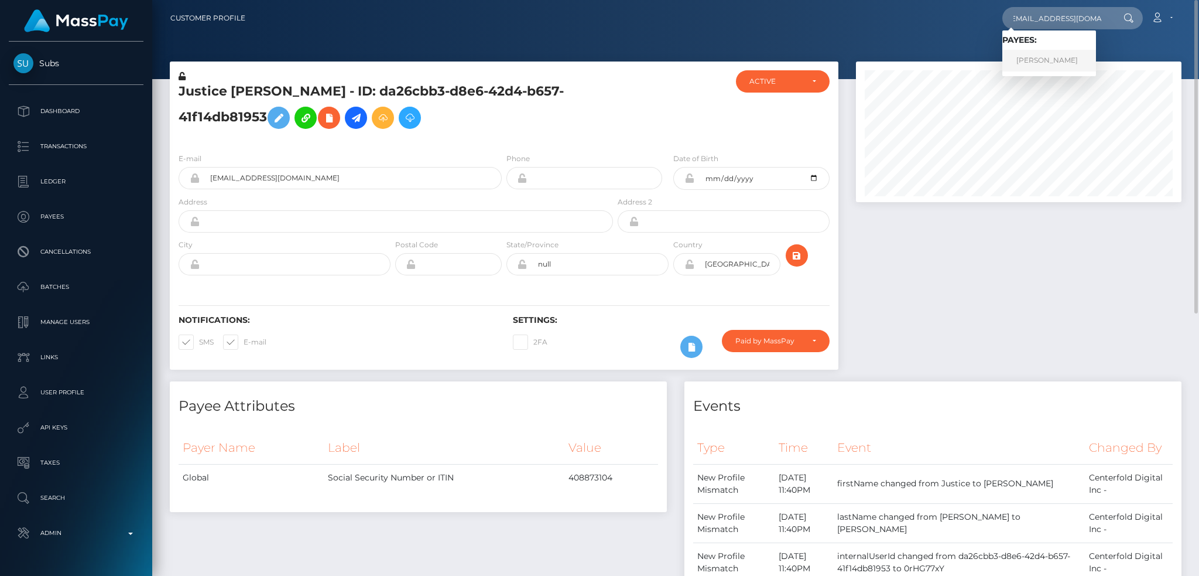
click at [1051, 57] on link "Jasmine Hatton" at bounding box center [1050, 61] width 94 height 22
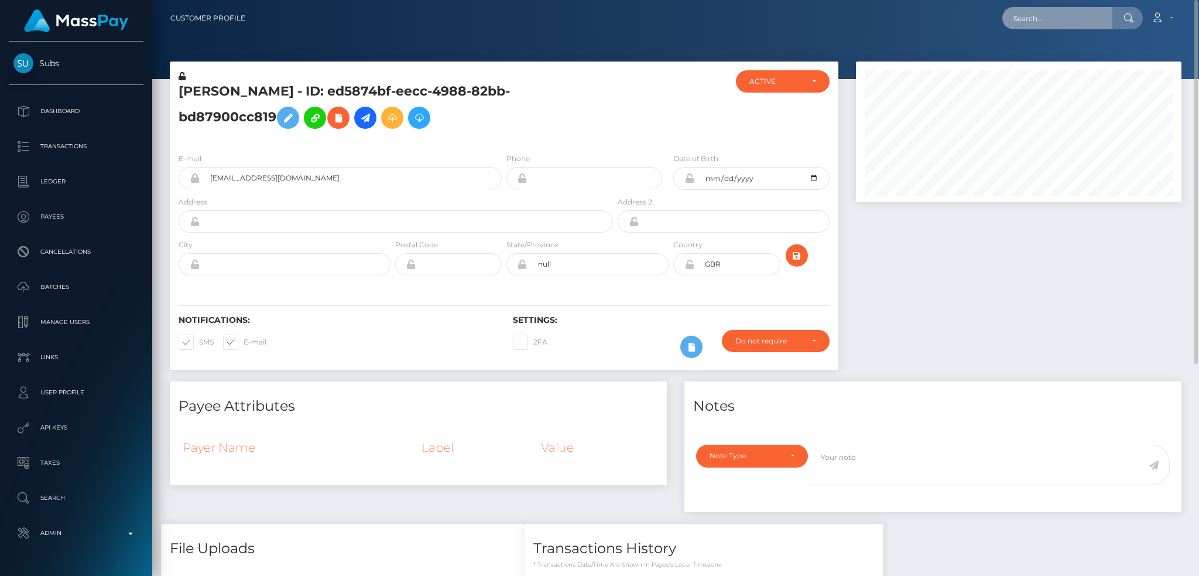
click at [1038, 26] on input "text" at bounding box center [1058, 18] width 110 height 22
paste input "[EMAIL_ADDRESS][DOMAIN_NAME]"
type input "[EMAIL_ADDRESS][DOMAIN_NAME]"
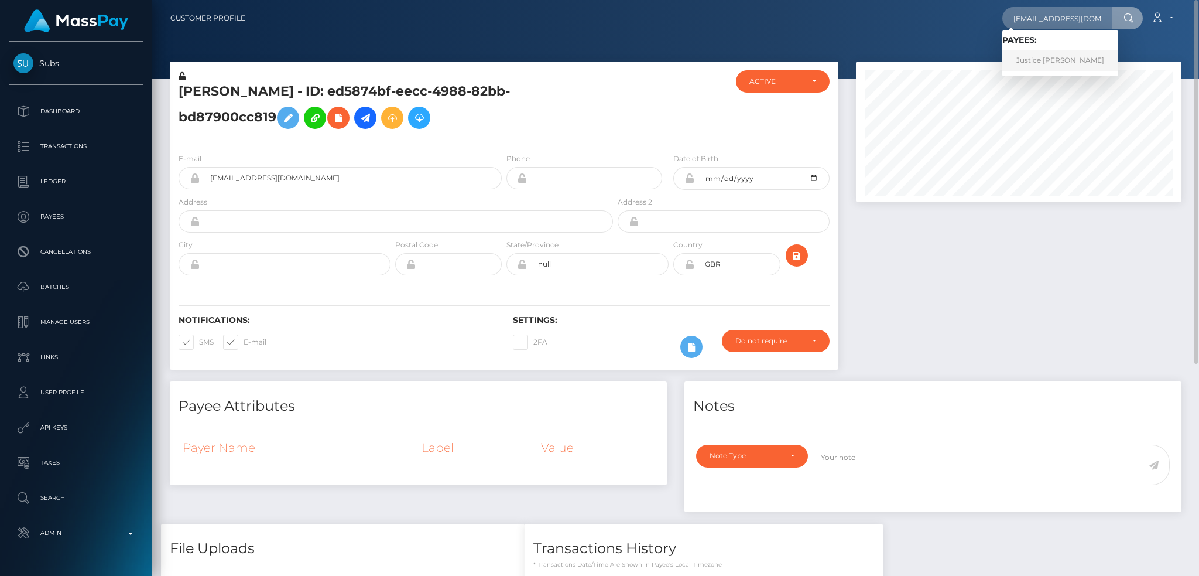
click at [1053, 58] on link "Justice Pinney" at bounding box center [1061, 61] width 116 height 22
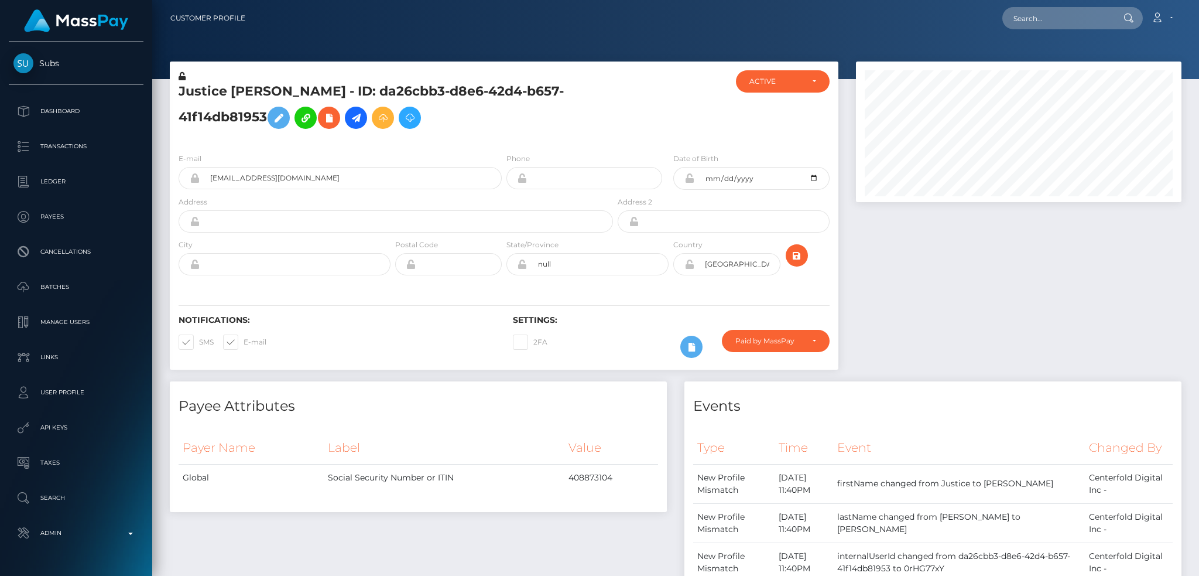
scroll to position [141, 325]
click at [1050, 18] on input "text" at bounding box center [1058, 18] width 110 height 22
paste input "bfd20f20-7321-4bc6-9c10-6c5be961d15b"
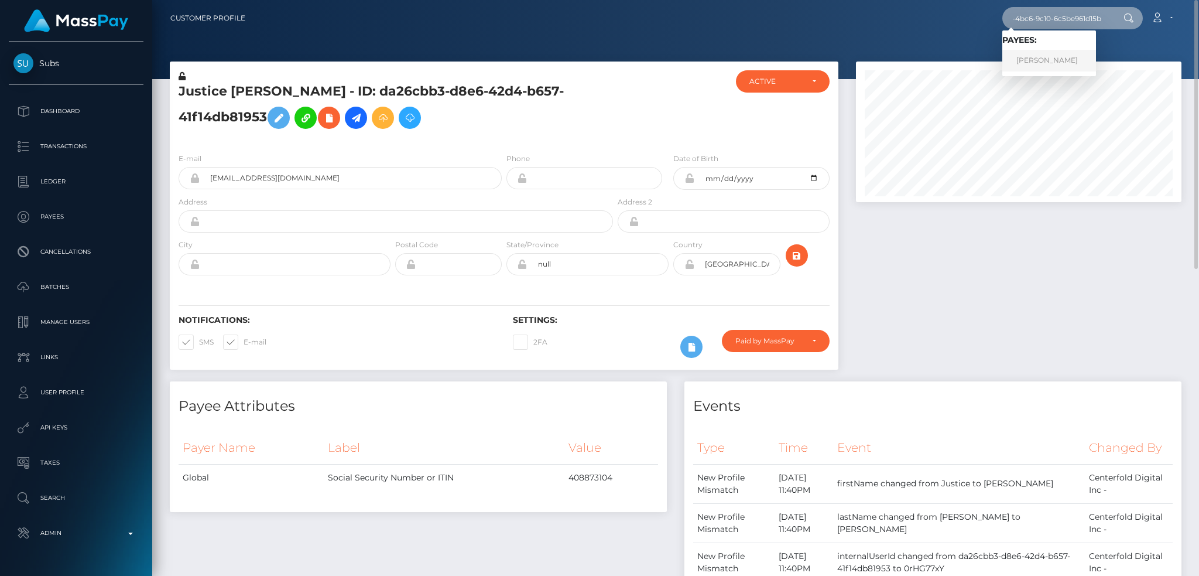
type input "bfd20f20-7321-4bc6-9c10-6c5be961d15b"
click at [1079, 59] on link "Tucker Kelly" at bounding box center [1050, 61] width 94 height 22
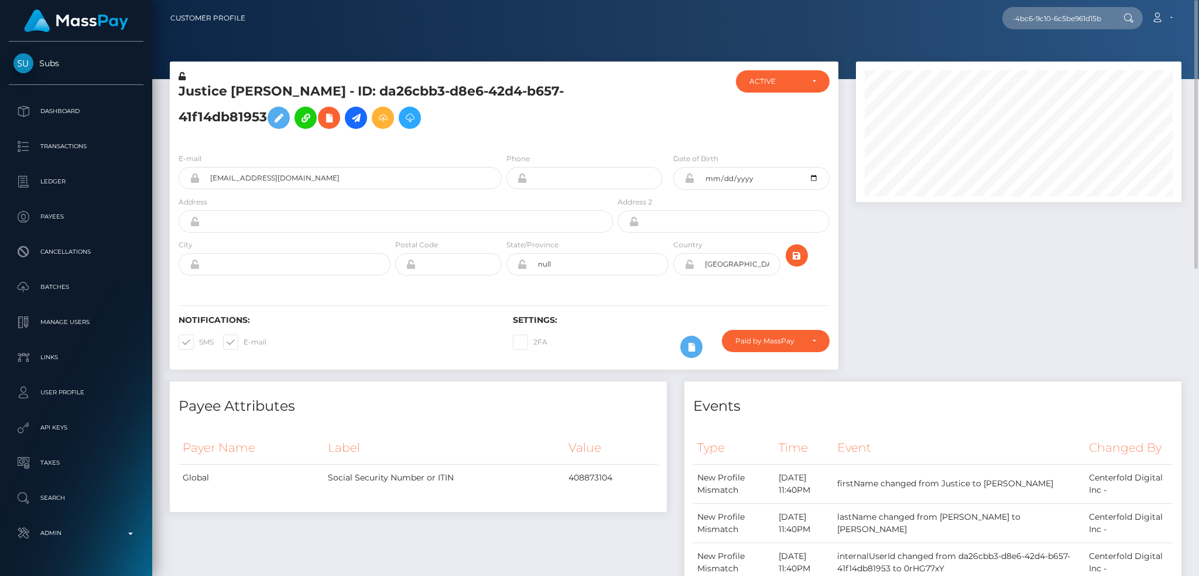
scroll to position [0, 0]
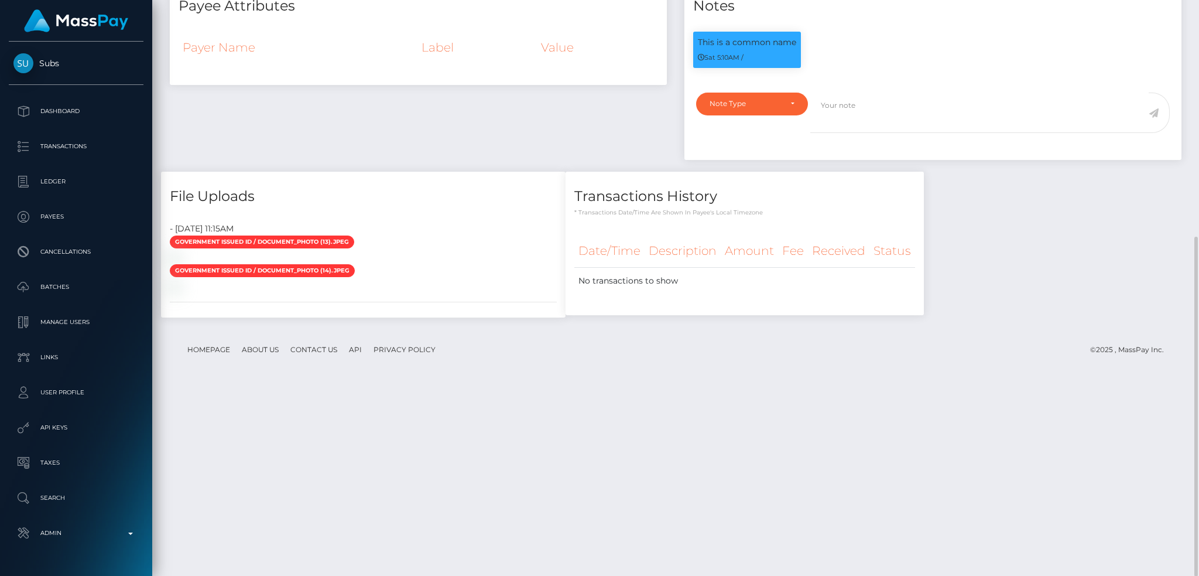
scroll to position [10, 0]
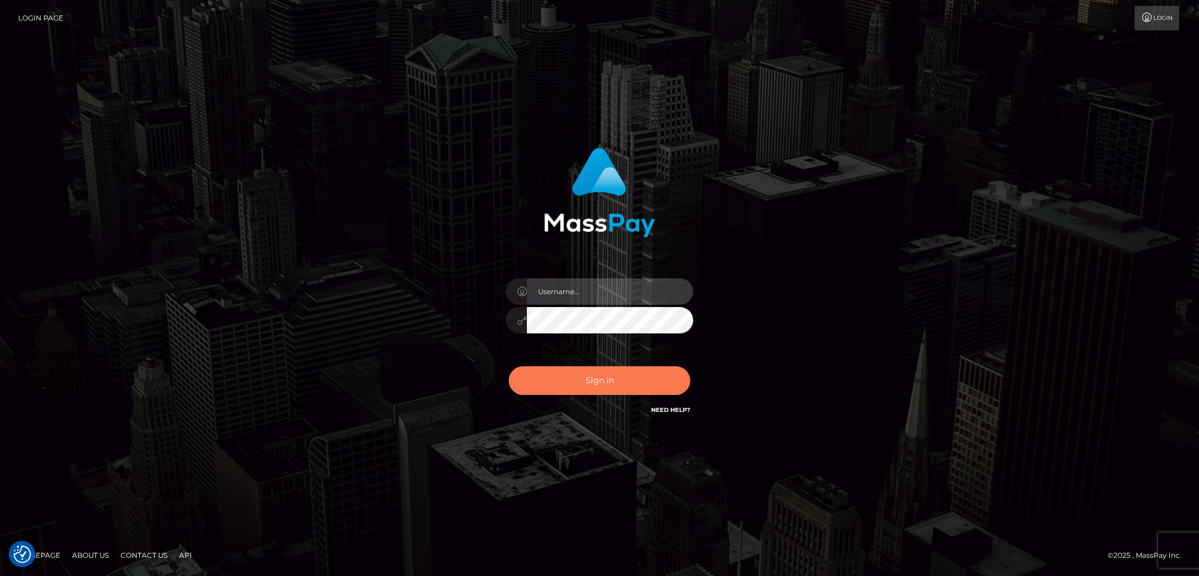
type input "alexstef"
click at [611, 371] on button "Sign in" at bounding box center [600, 380] width 182 height 29
type input "alexstef"
click at [613, 374] on button "Sign in" at bounding box center [600, 380] width 182 height 29
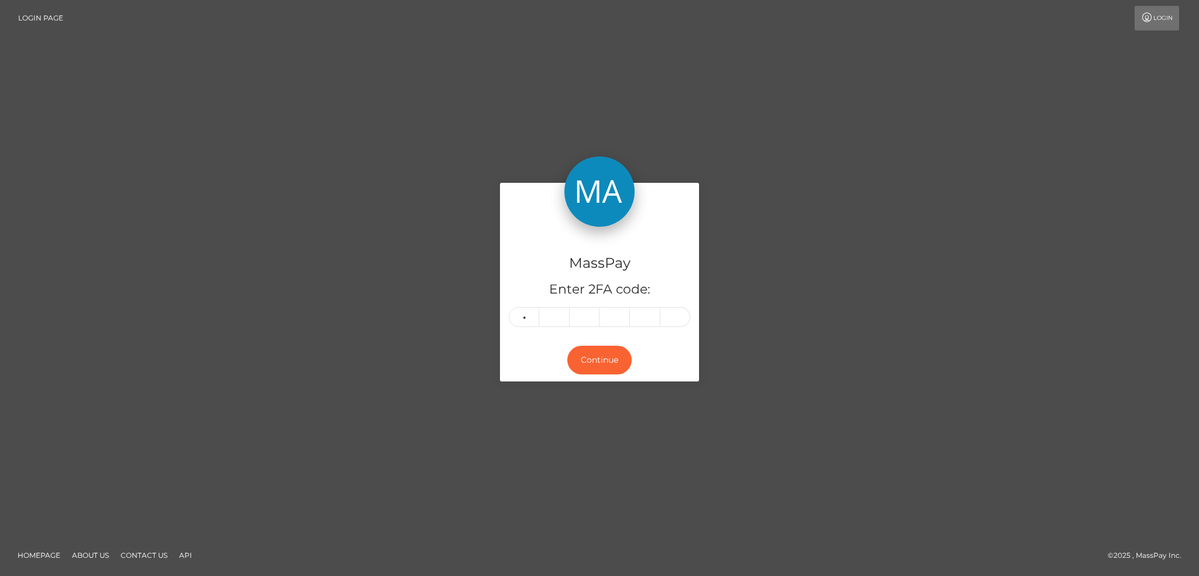
type input "0"
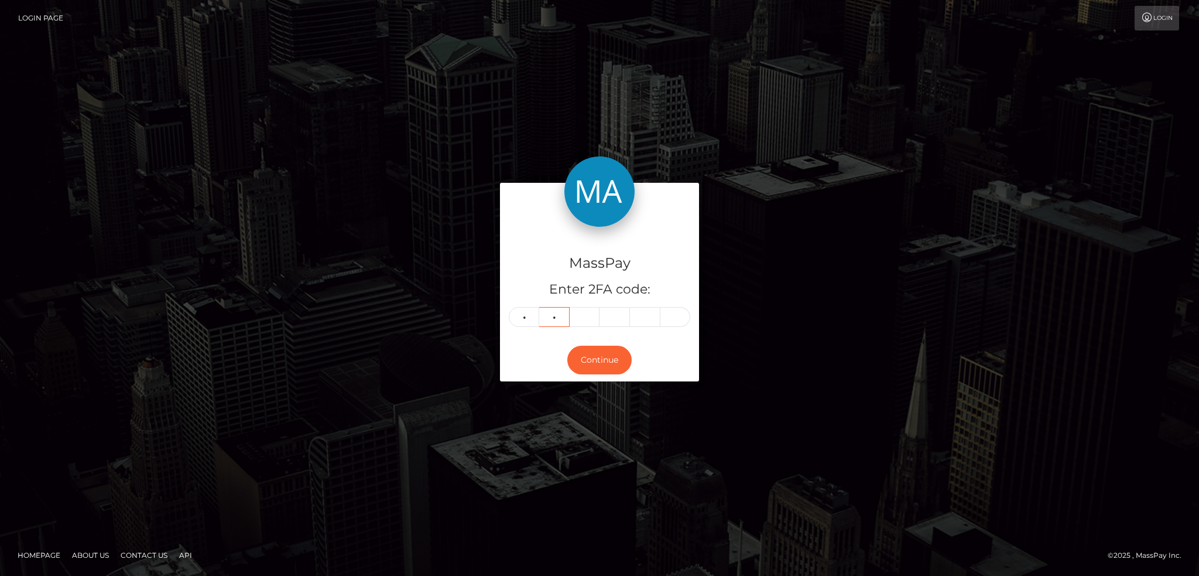
type input "6"
type input "3"
type input "7"
type input "4"
type input "2"
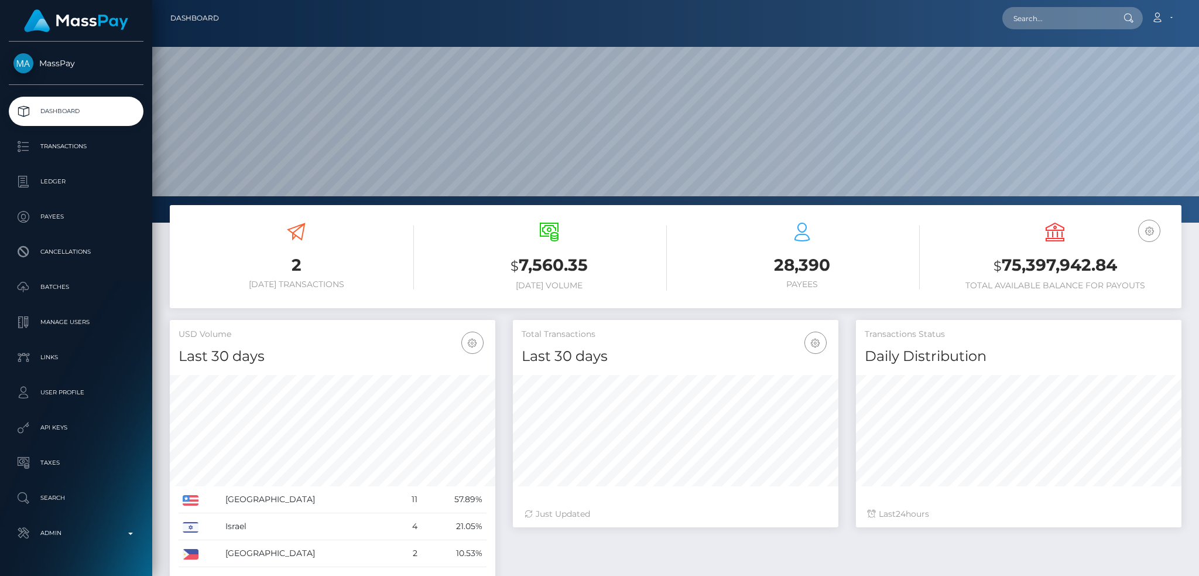
scroll to position [208, 325]
click at [1017, 8] on input "text" at bounding box center [1058, 18] width 110 height 22
paste input "9eebdd82-4c5c-11ef-9e4e-06f6d32cc99d"
type input "9eebdd82-4c5c-11ef-9e4e-06f6d32cc99d"
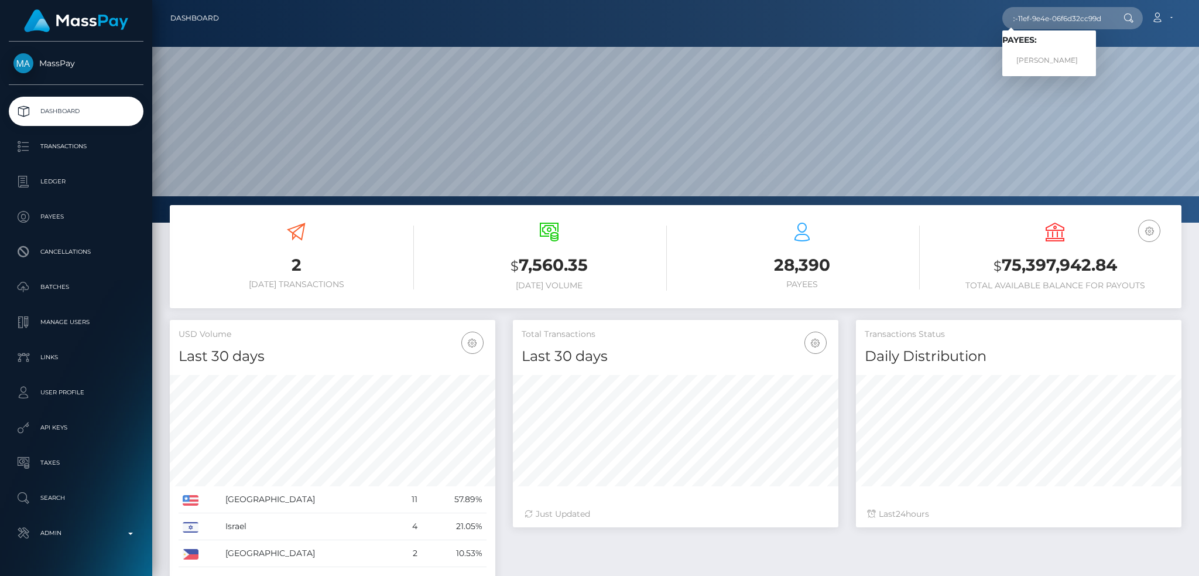
scroll to position [0, 0]
click at [1041, 60] on link "Chrissie-lea Dyball" at bounding box center [1050, 61] width 94 height 22
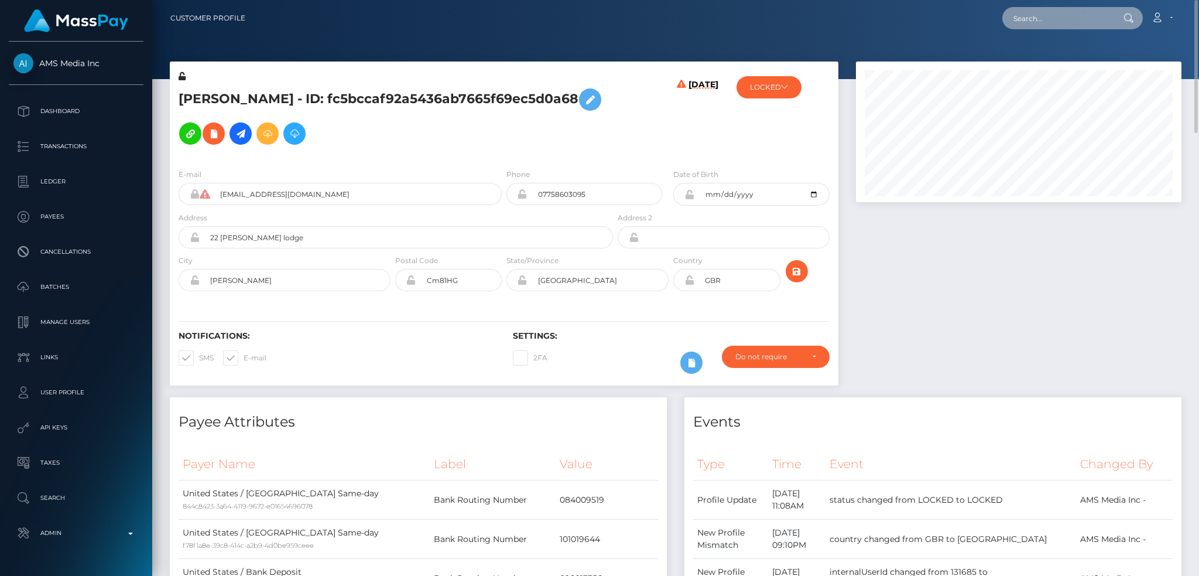
click at [1027, 18] on input "text" at bounding box center [1058, 18] width 110 height 22
paste input "MSPe8083b496939c01"
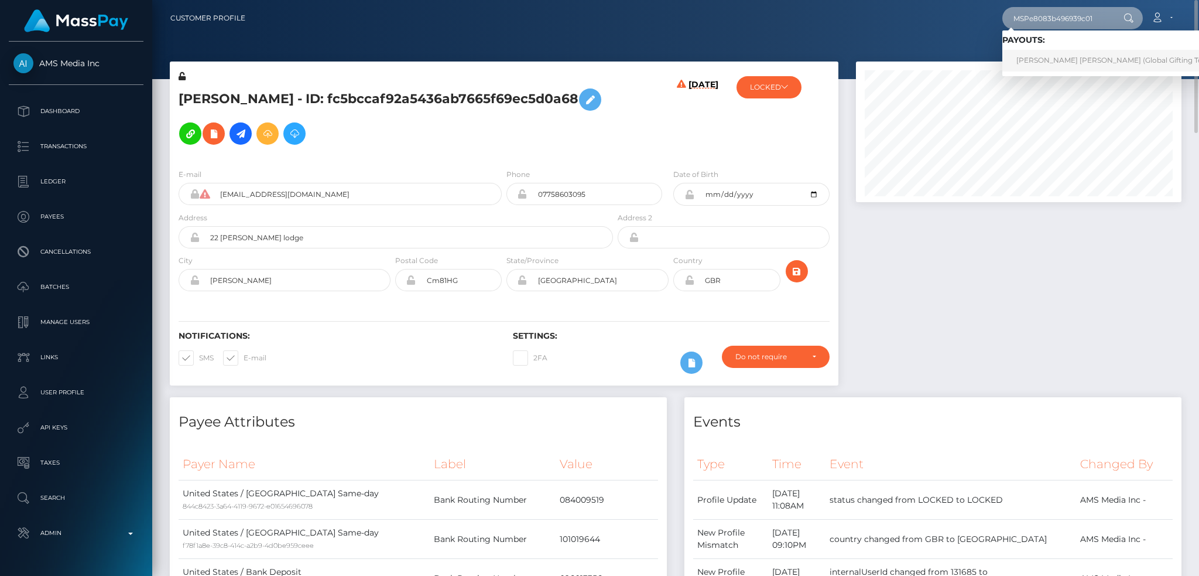
type input "MSPe8083b496939c01"
click at [1087, 58] on link "ANA RUTH ORTIZ MUÑOZ (Global Gifting Technologies Inc - Throne)" at bounding box center [1152, 61] width 299 height 22
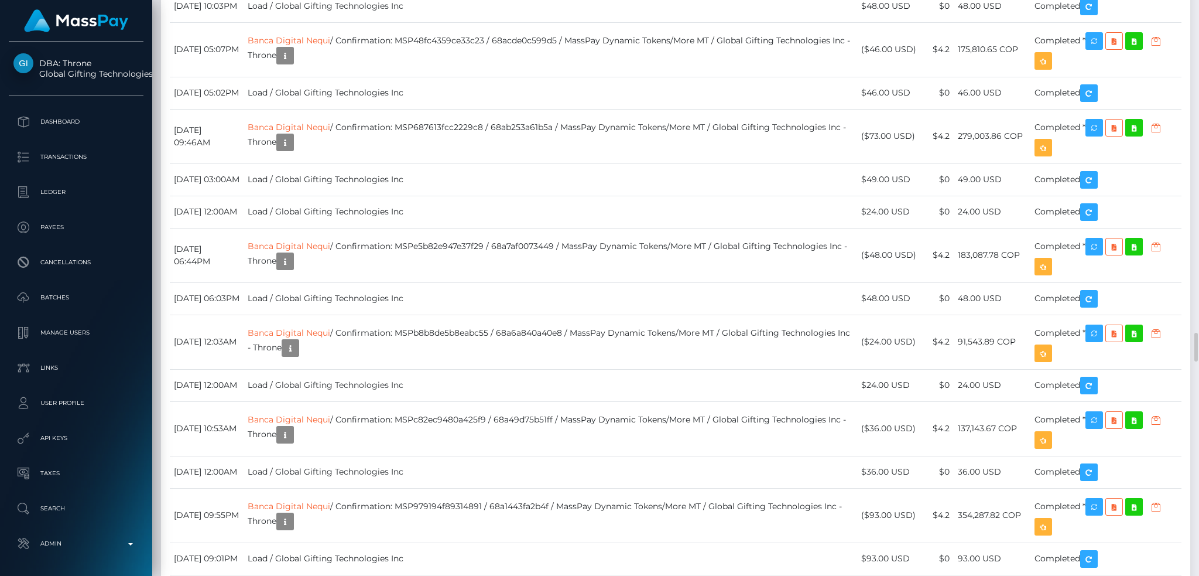
scroll to position [3514, 0]
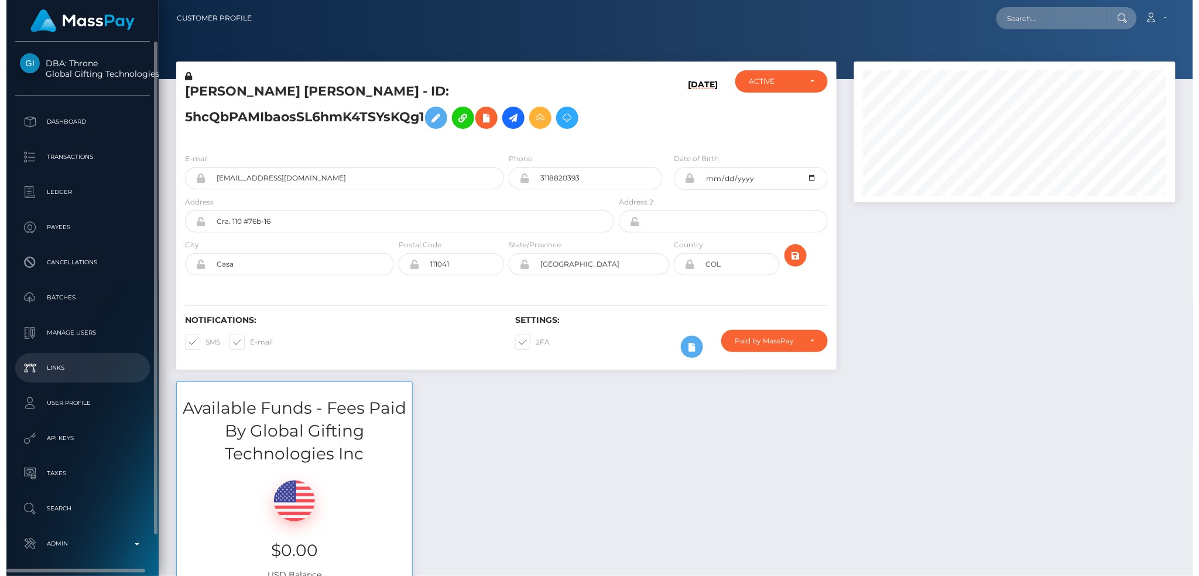
scroll to position [43, 0]
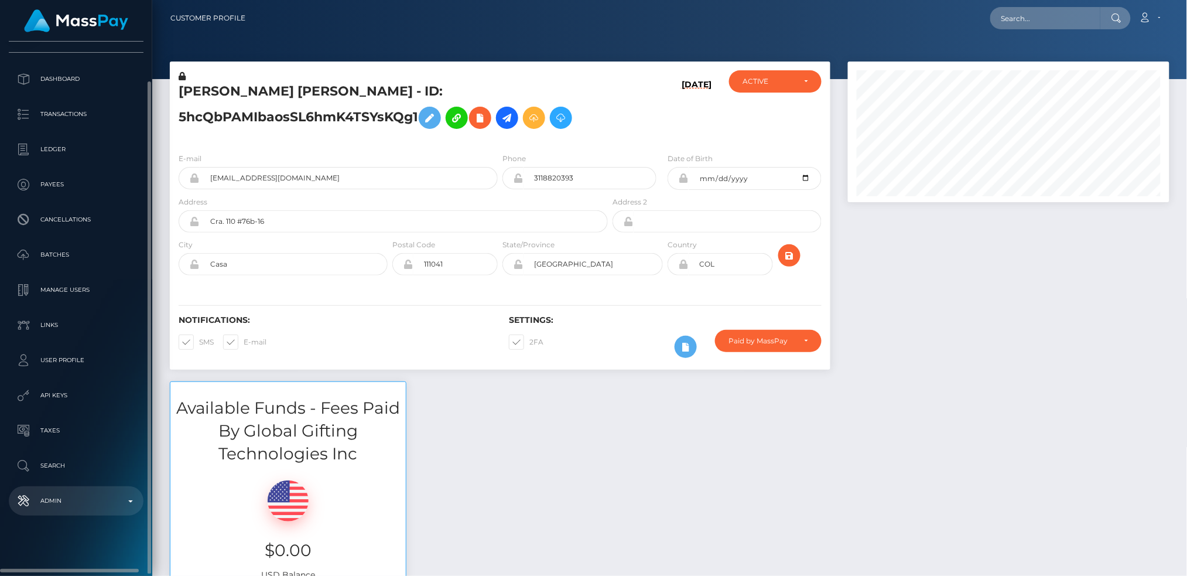
click at [78, 498] on p "Admin" at bounding box center [75, 501] width 125 height 18
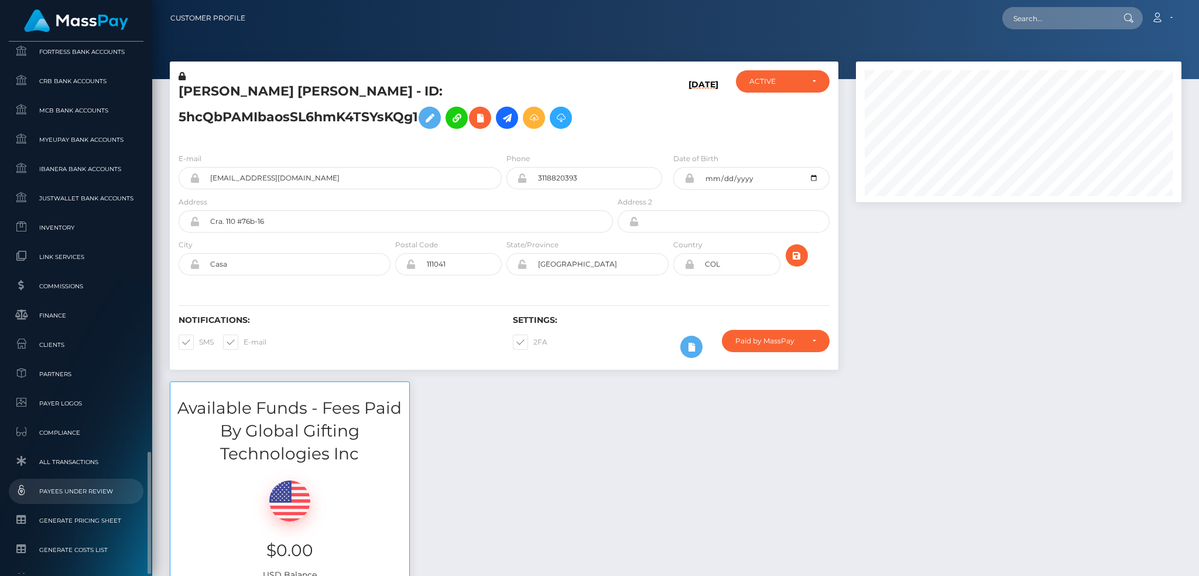
scroll to position [697, 0]
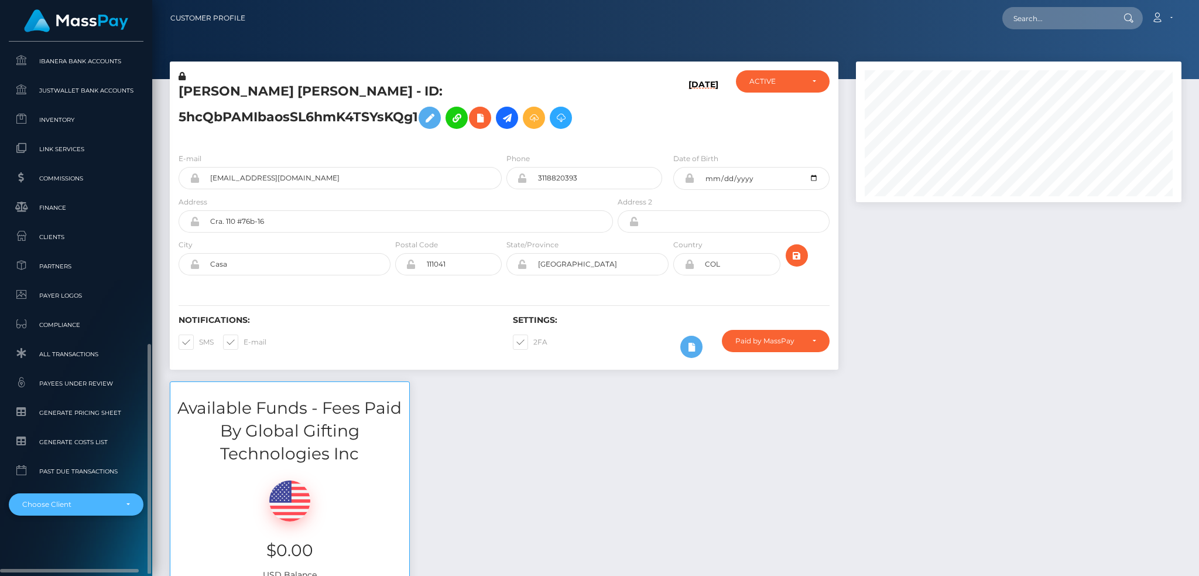
click at [82, 504] on div "Choose Client" at bounding box center [69, 504] width 94 height 9
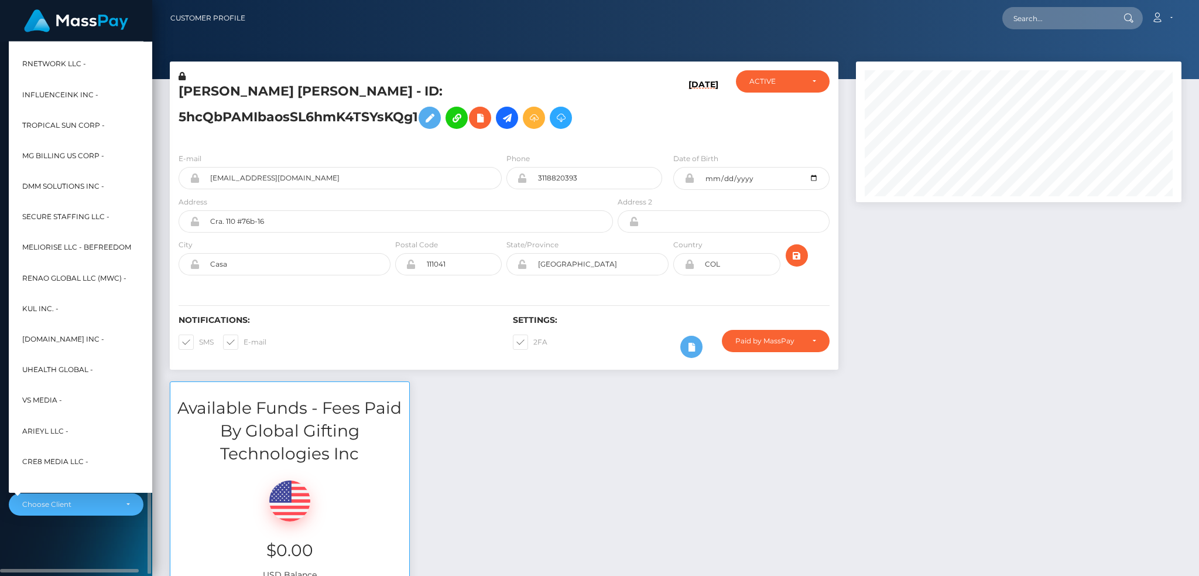
scroll to position [372, 0]
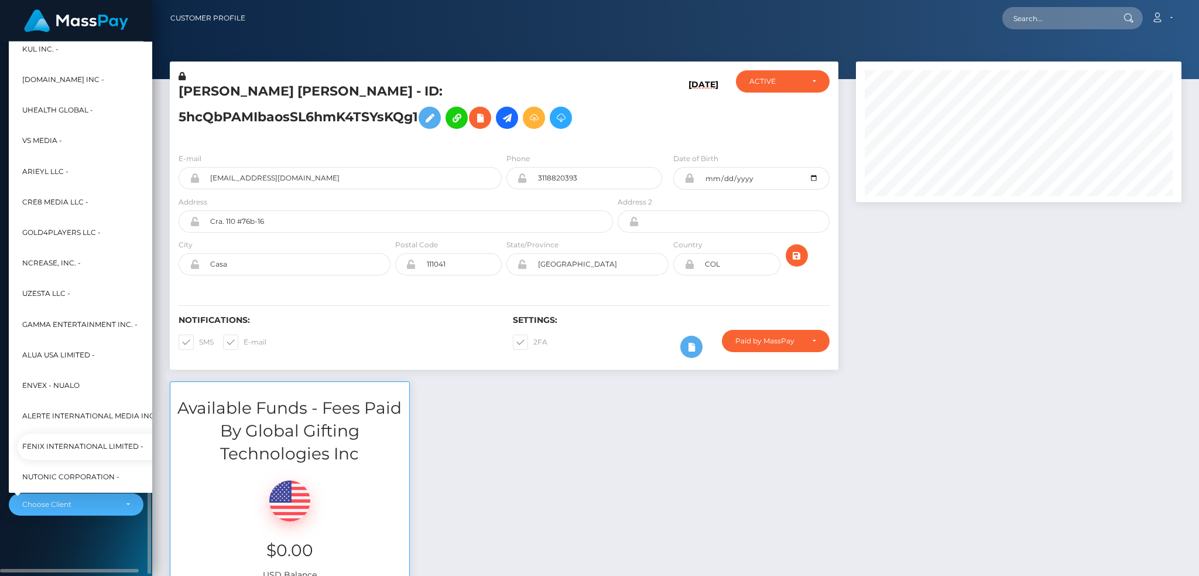
click at [80, 447] on span "Fenix International Limited -" at bounding box center [82, 446] width 121 height 15
select select "26"
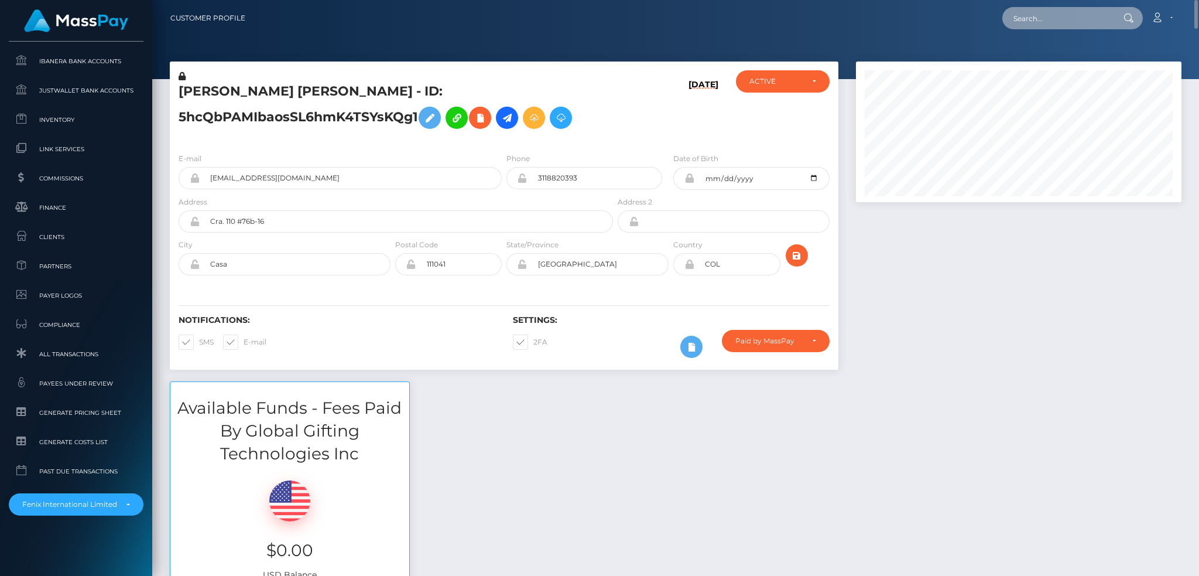
click at [1031, 12] on input "text" at bounding box center [1058, 18] width 110 height 22
paste input "da26cbb3-d8e6-42d4-b657-41f14db81953"
type input "da26cbb3-d8e6-42d4-b657-41f14db81953"
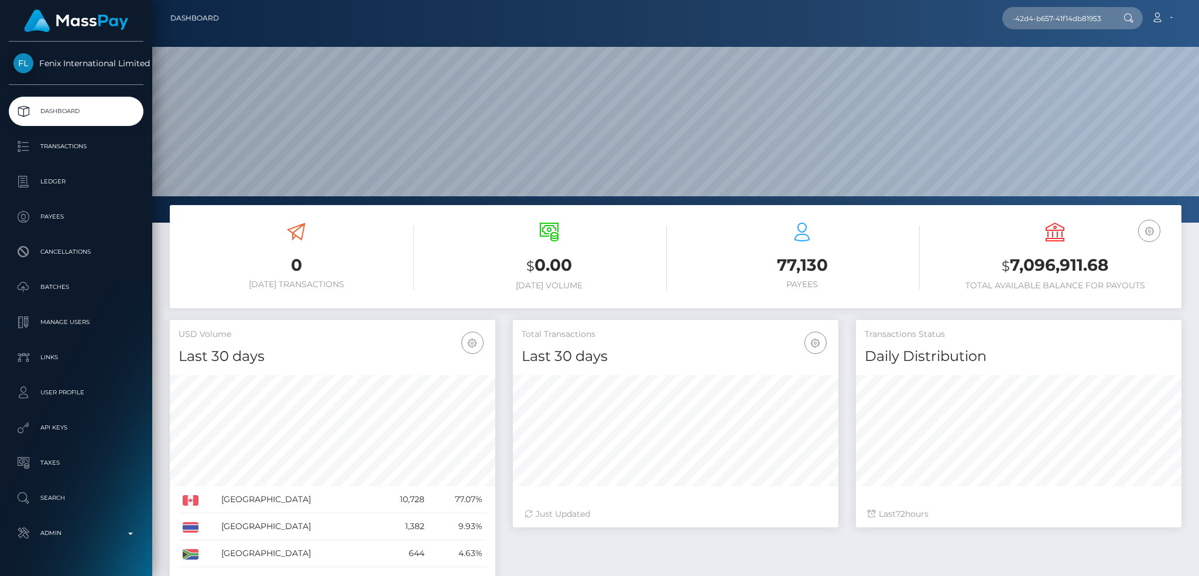
scroll to position [208, 325]
type input "da26cbb3-d8e6-42d4-b657-41f14db81953"
click at [1062, 57] on link "[PERSON_NAME] [PERSON_NAME]" at bounding box center [1079, 61] width 153 height 22
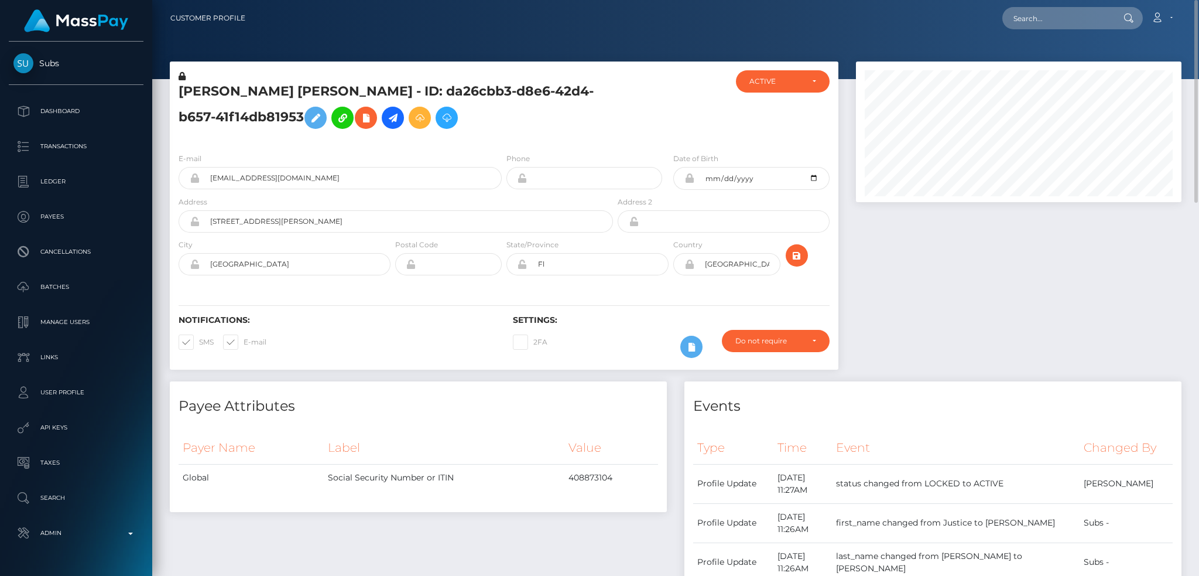
click at [1035, 2] on nav "Customer Profile Loading... Loading... Account" at bounding box center [675, 18] width 1047 height 36
click at [1037, 23] on input "text" at bounding box center [1058, 18] width 110 height 22
paste input "rosieoakes@hotmail.co.uk"
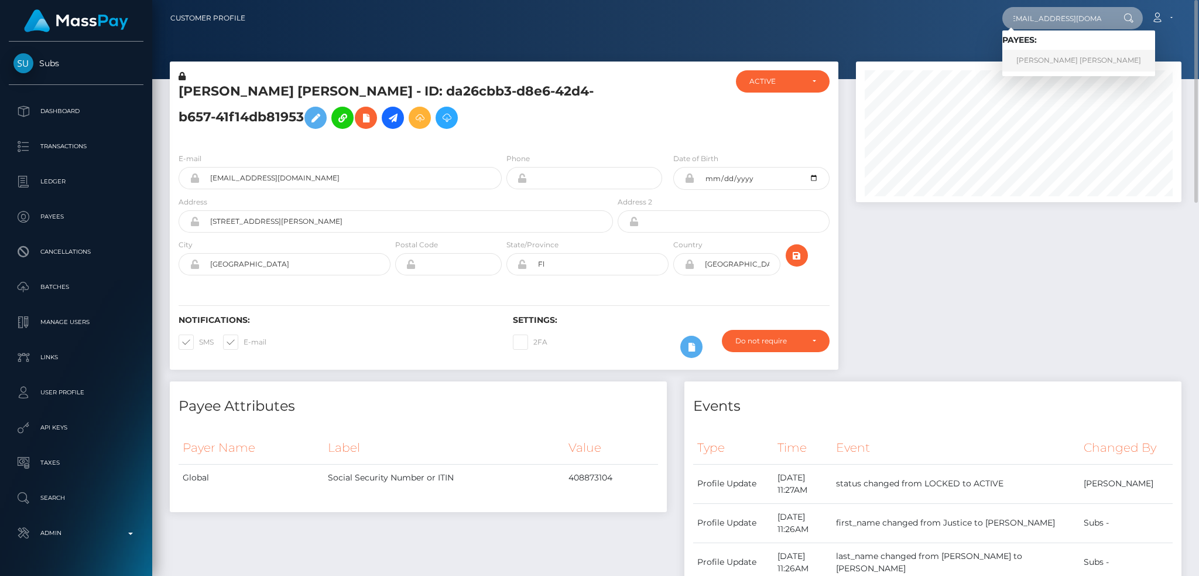
type input "rosieoakes@hotmail.co.uk"
click at [1046, 60] on link "ROSEMARIE DORIS C OAKES" at bounding box center [1079, 61] width 153 height 22
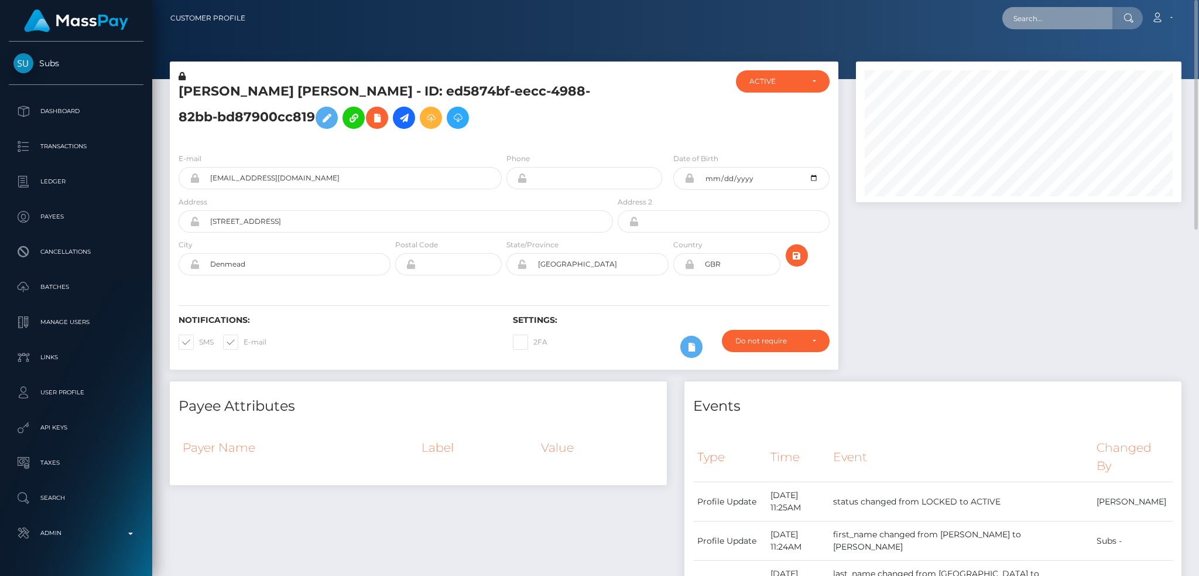
click at [1035, 23] on input "text" at bounding box center [1058, 18] width 110 height 22
paste input "[EMAIL_ADDRESS][DOMAIN_NAME]"
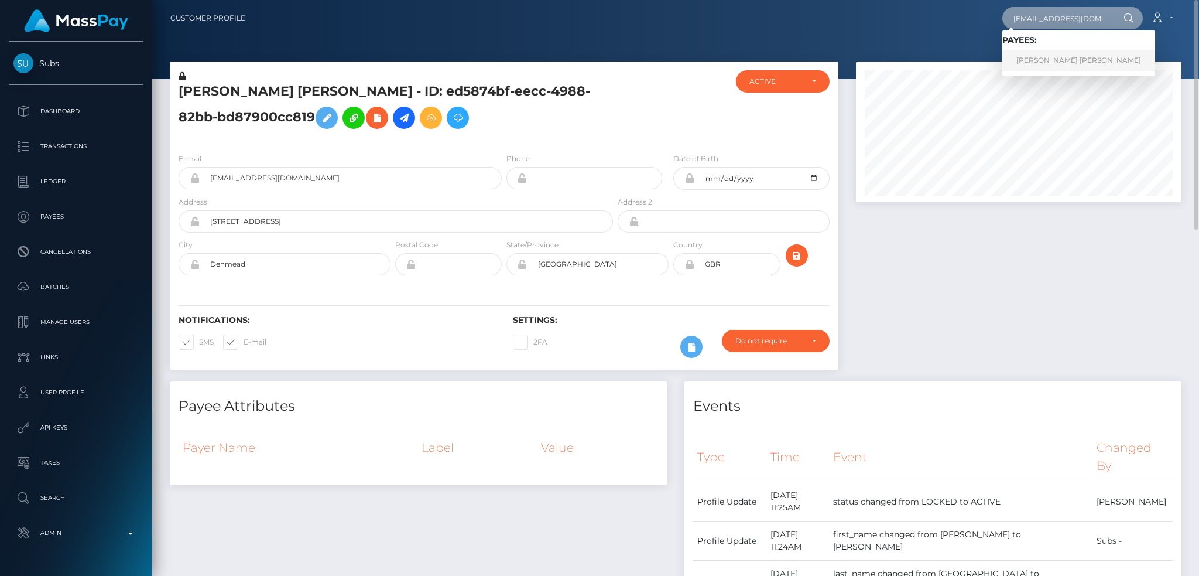
type input "rblue3879@gmail.com"
click at [1059, 57] on link "TUCKER BLAKE KELLY" at bounding box center [1079, 61] width 153 height 22
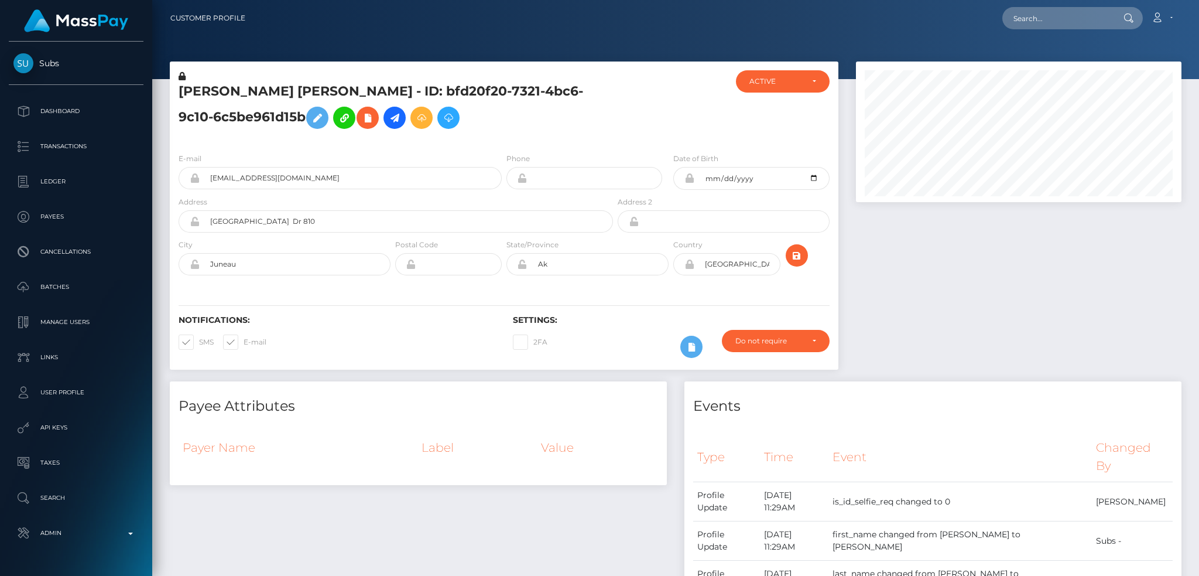
scroll to position [141, 325]
